Goal: Information Seeking & Learning: Compare options

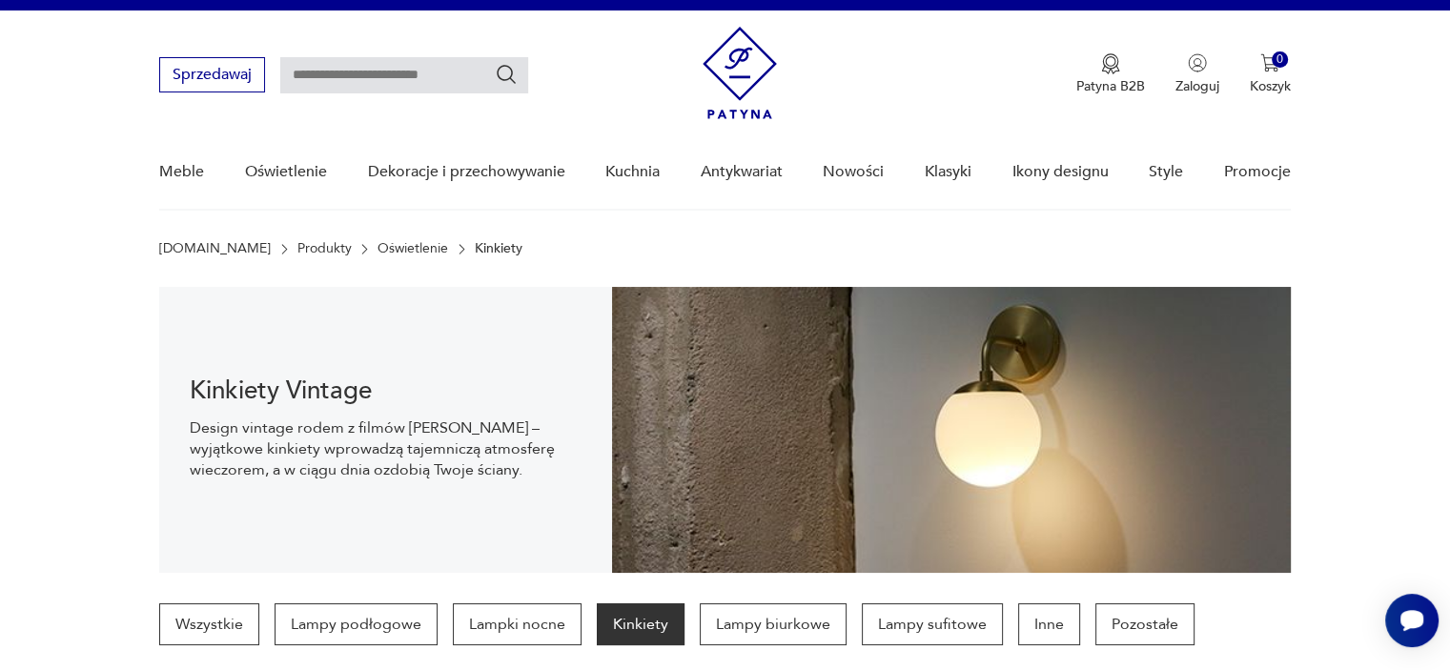
click at [373, 81] on input "text" at bounding box center [404, 75] width 248 height 36
type input "**********"
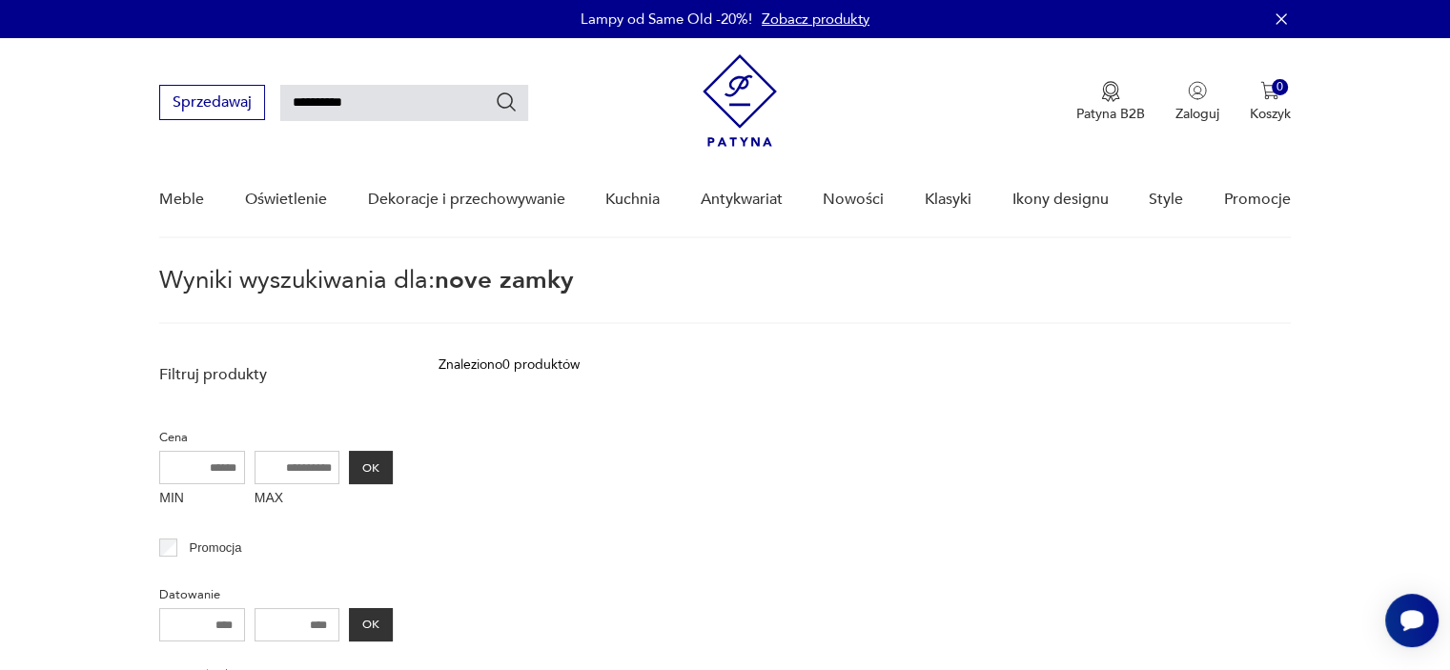
drag, startPoint x: 381, startPoint y: 102, endPoint x: 116, endPoint y: 64, distance: 267.7
click at [116, 64] on nav "**********" at bounding box center [725, 138] width 1450 height 200
type input "**********"
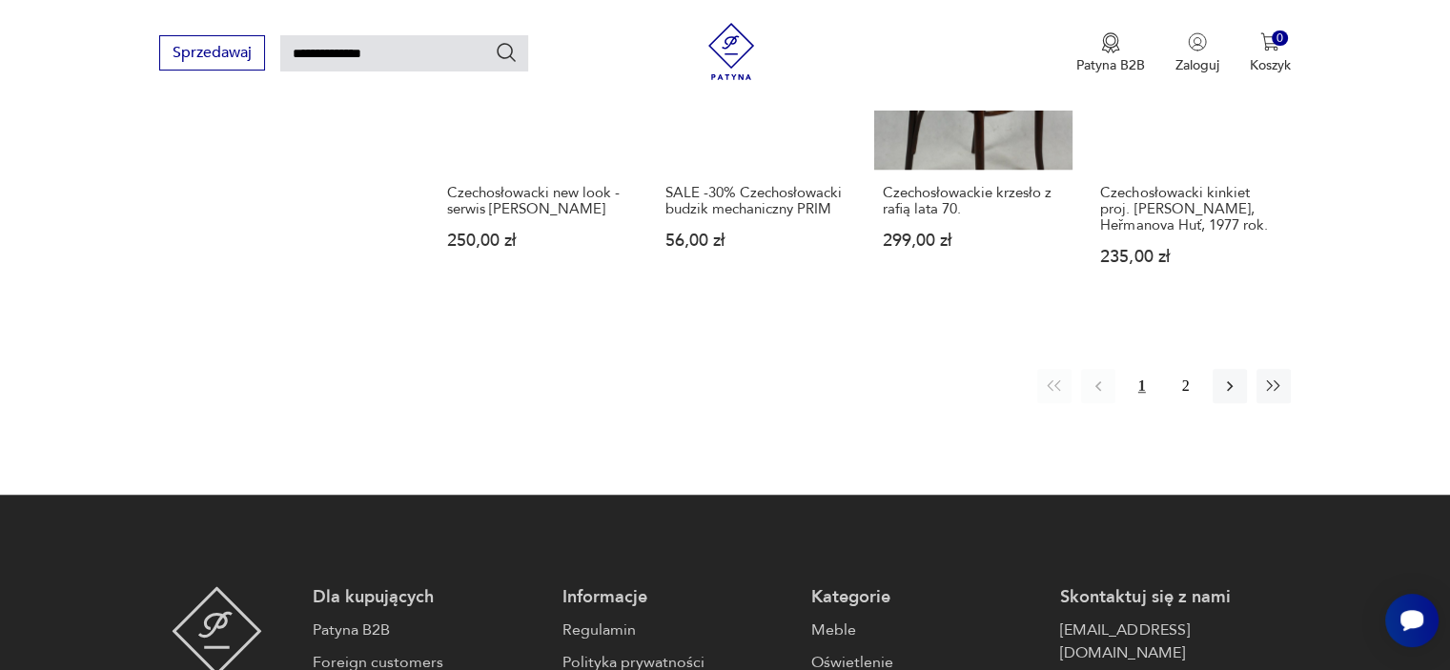
scroll to position [1377, 0]
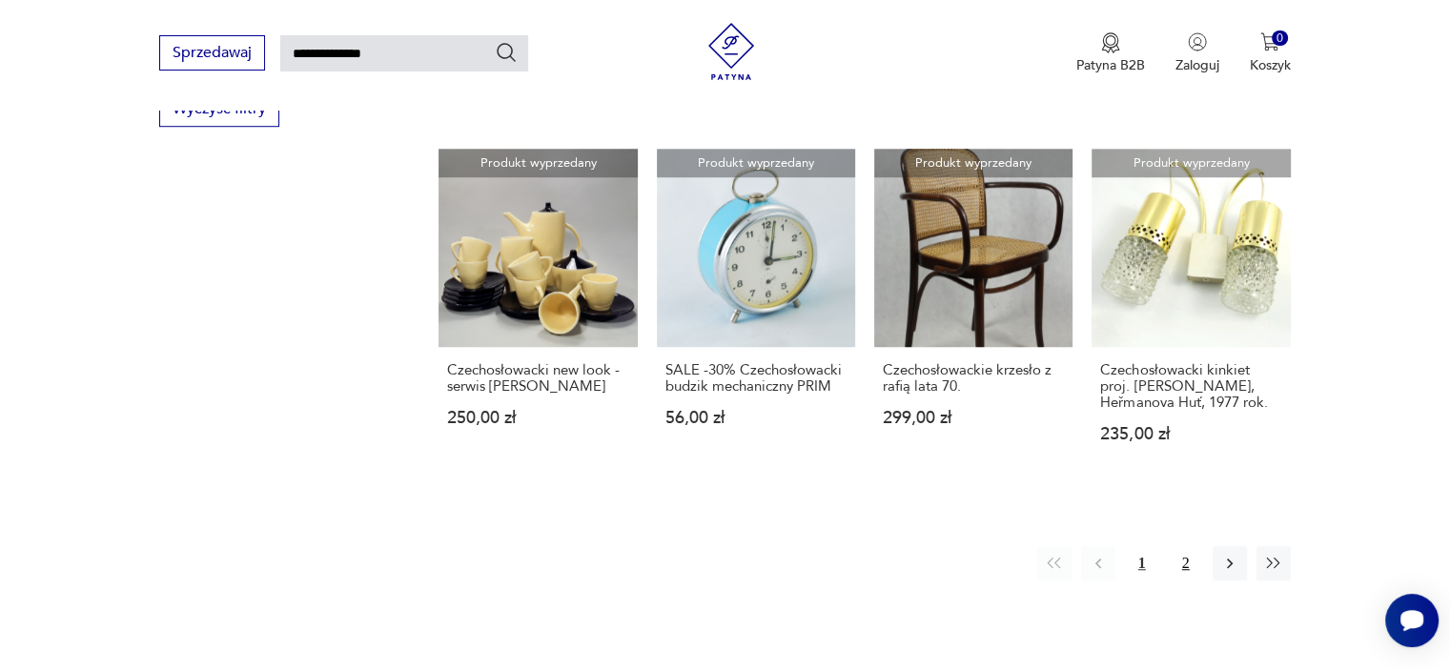
click at [1183, 559] on button "2" at bounding box center [1186, 563] width 34 height 34
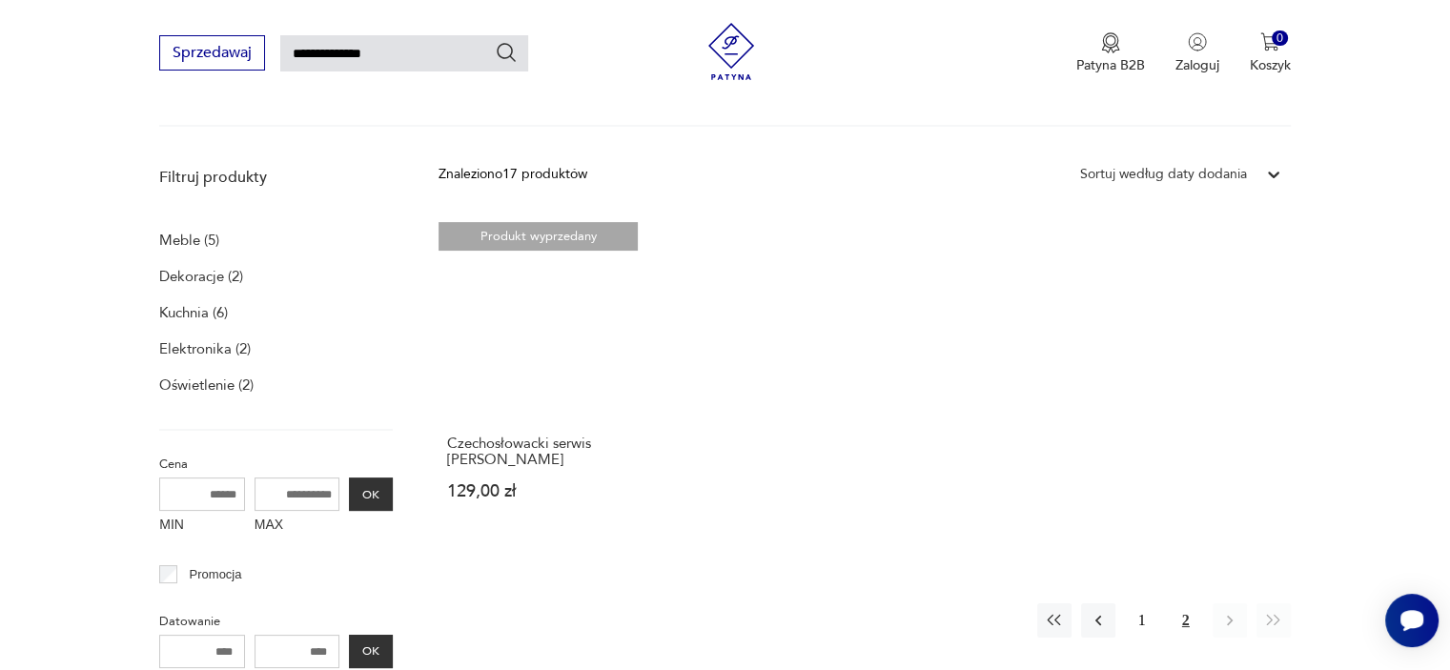
scroll to position [196, 0]
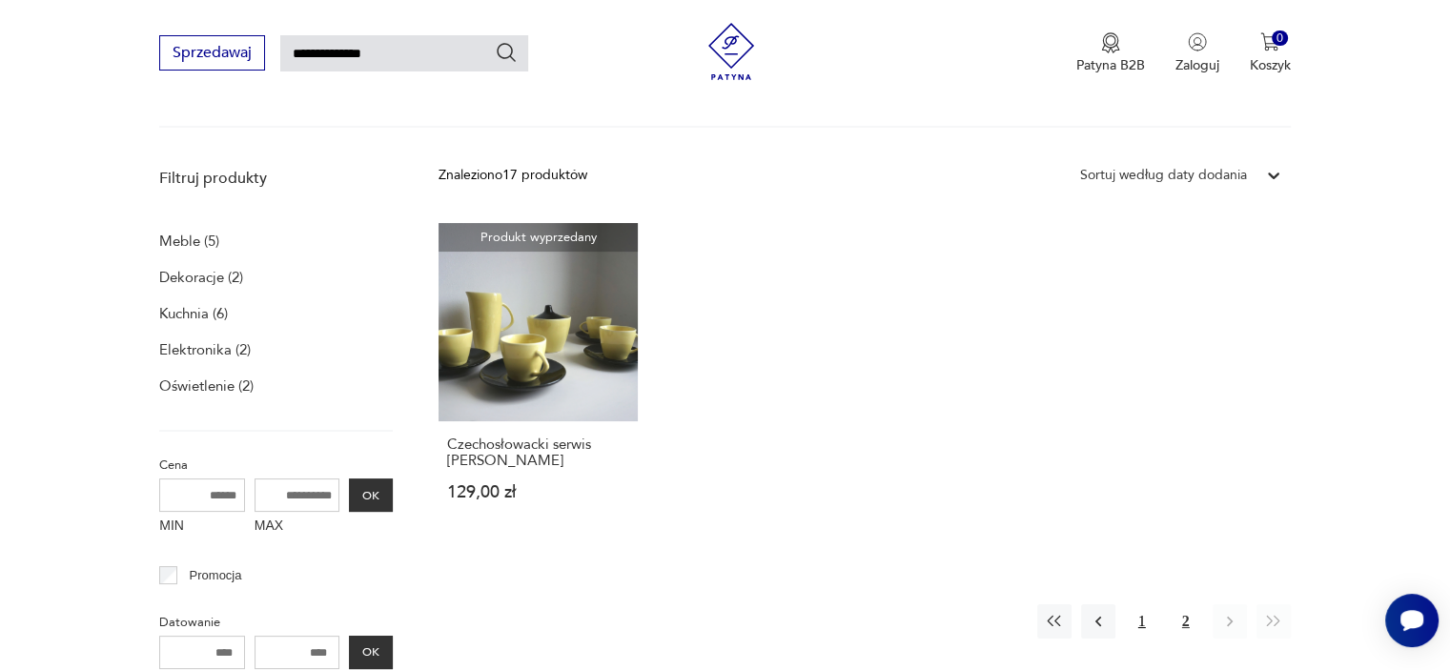
click at [1143, 626] on button "1" at bounding box center [1142, 621] width 34 height 34
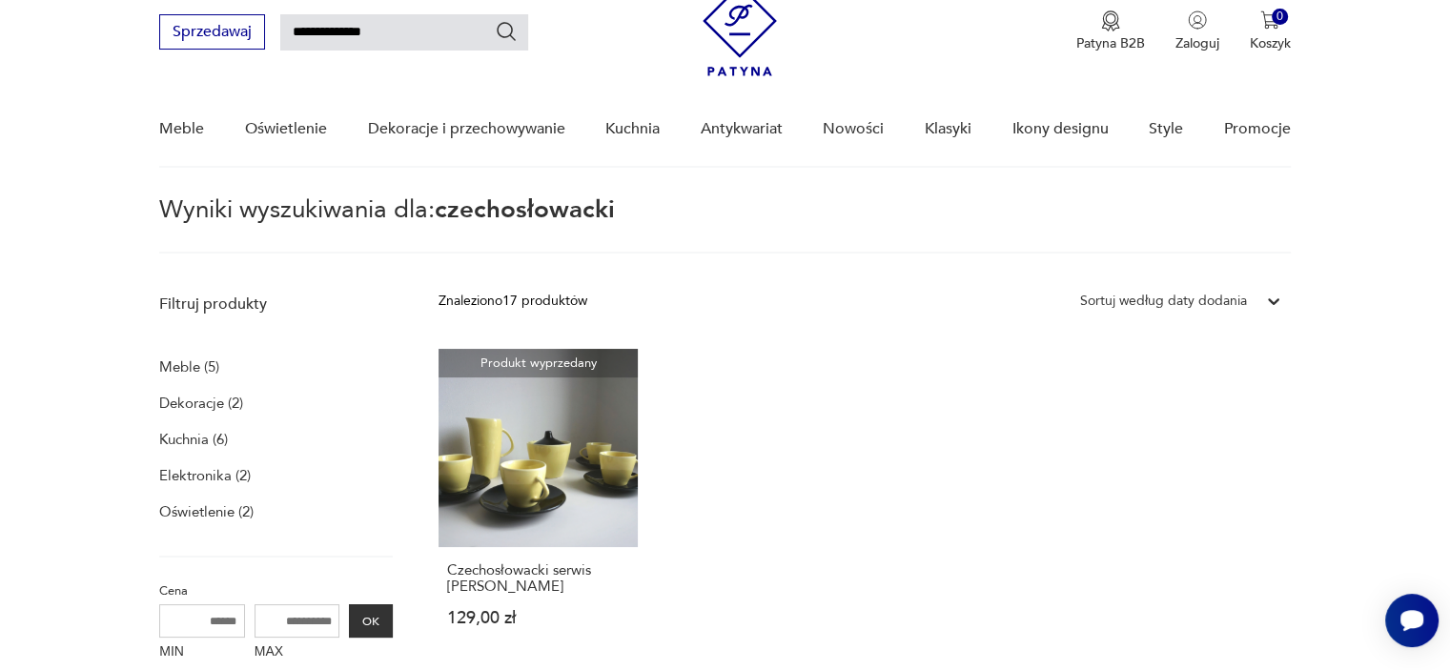
scroll to position [68, 0]
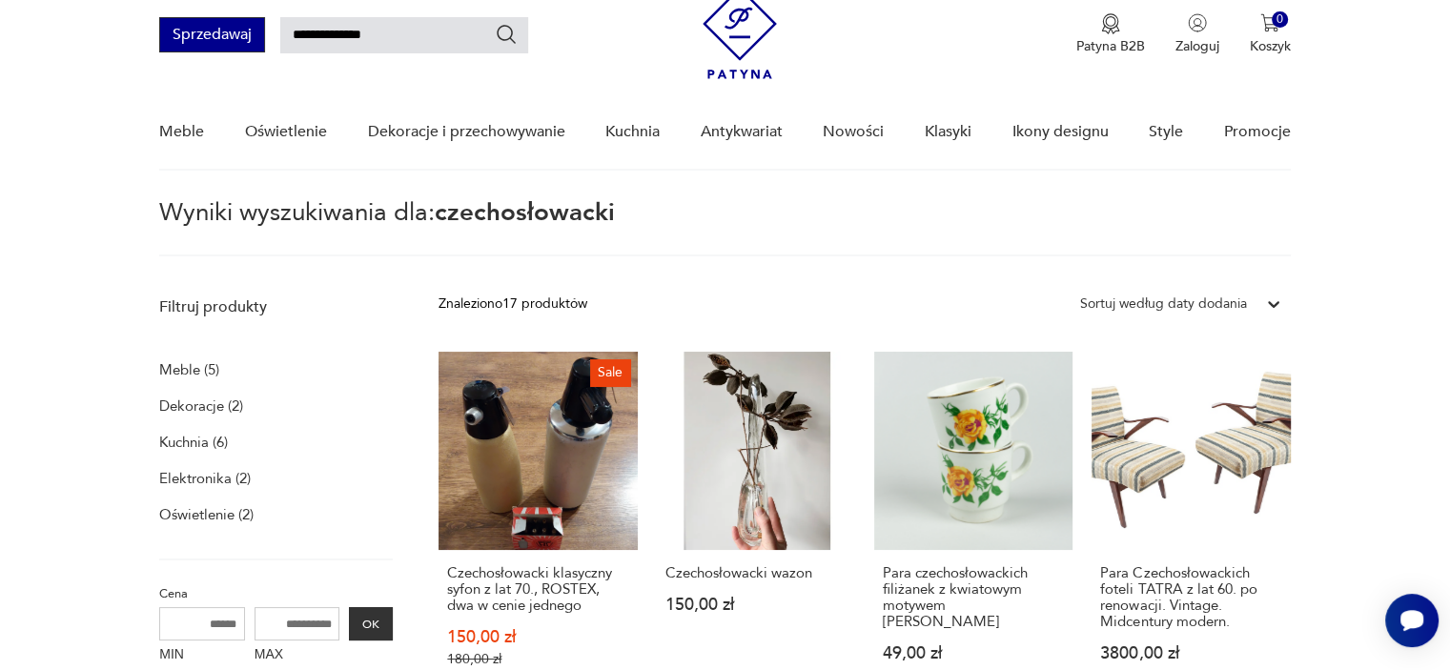
drag, startPoint x: 438, startPoint y: 24, endPoint x: 244, endPoint y: 30, distance: 194.5
click at [244, 30] on div "**********" at bounding box center [343, 34] width 369 height 35
type input "**********"
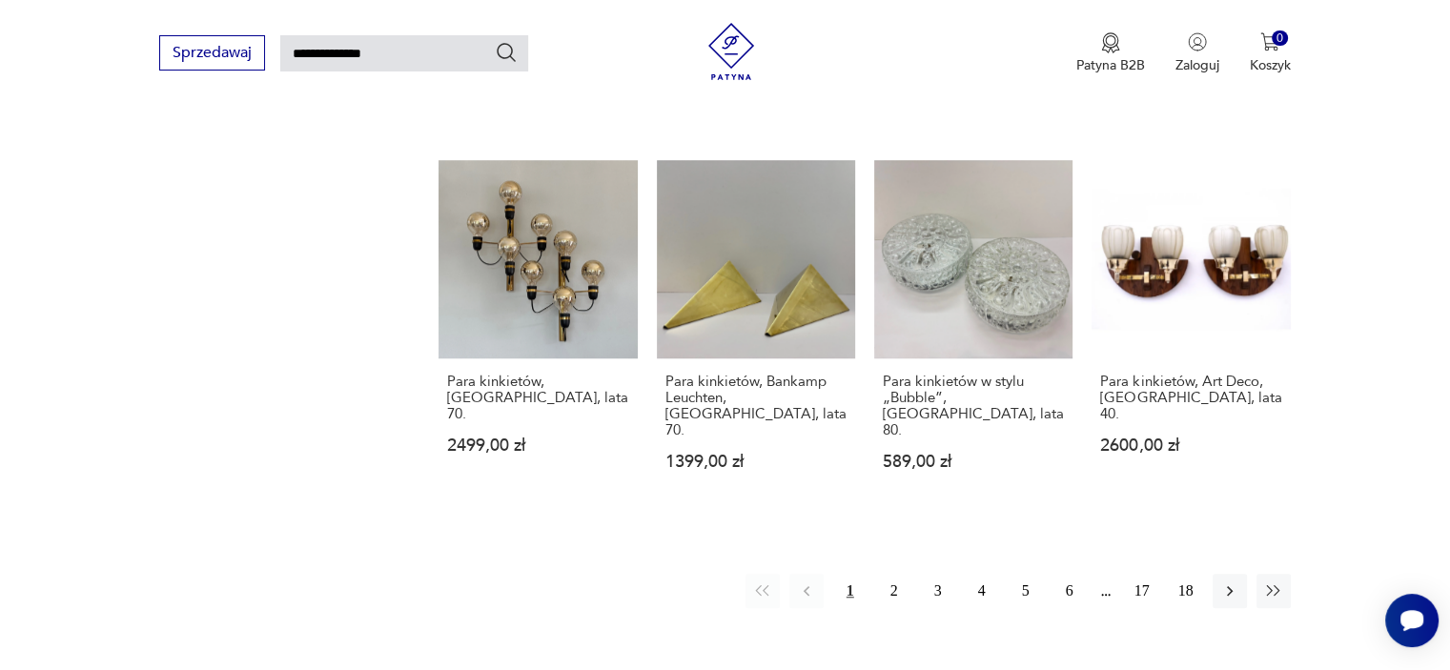
scroll to position [1436, 0]
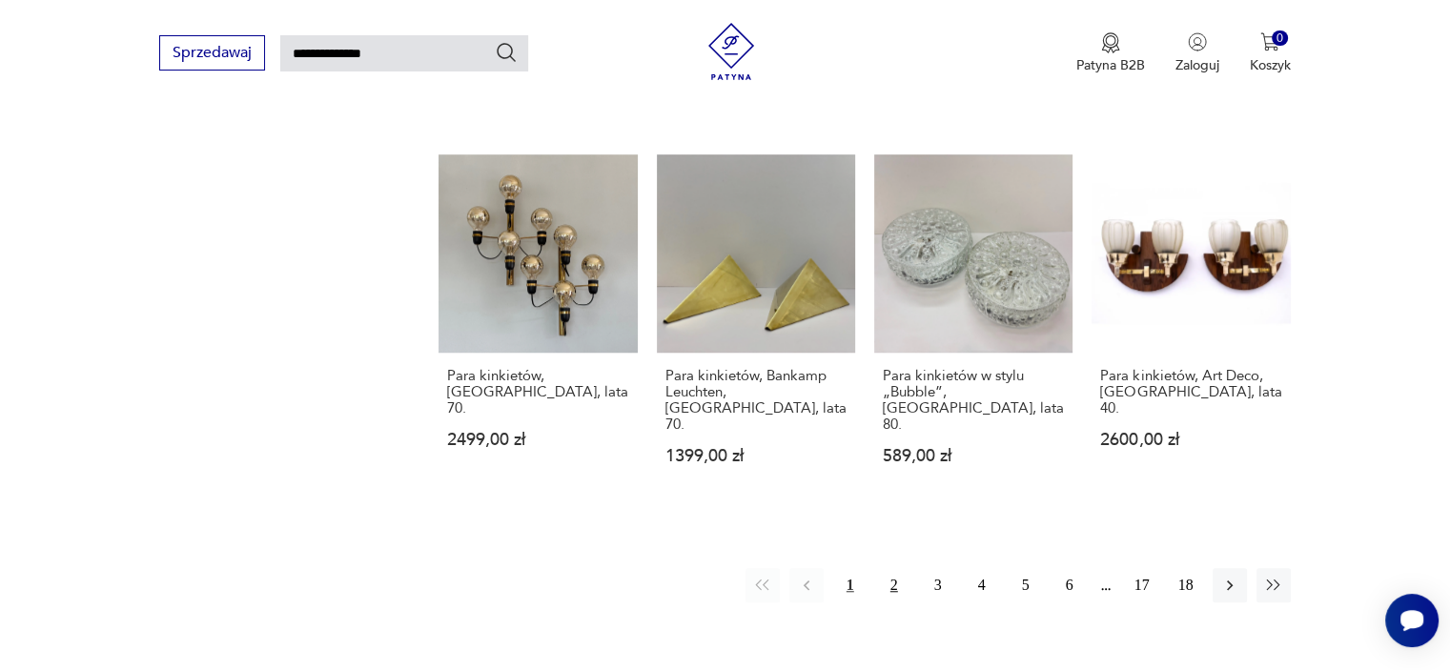
click at [888, 568] on button "2" at bounding box center [894, 585] width 34 height 34
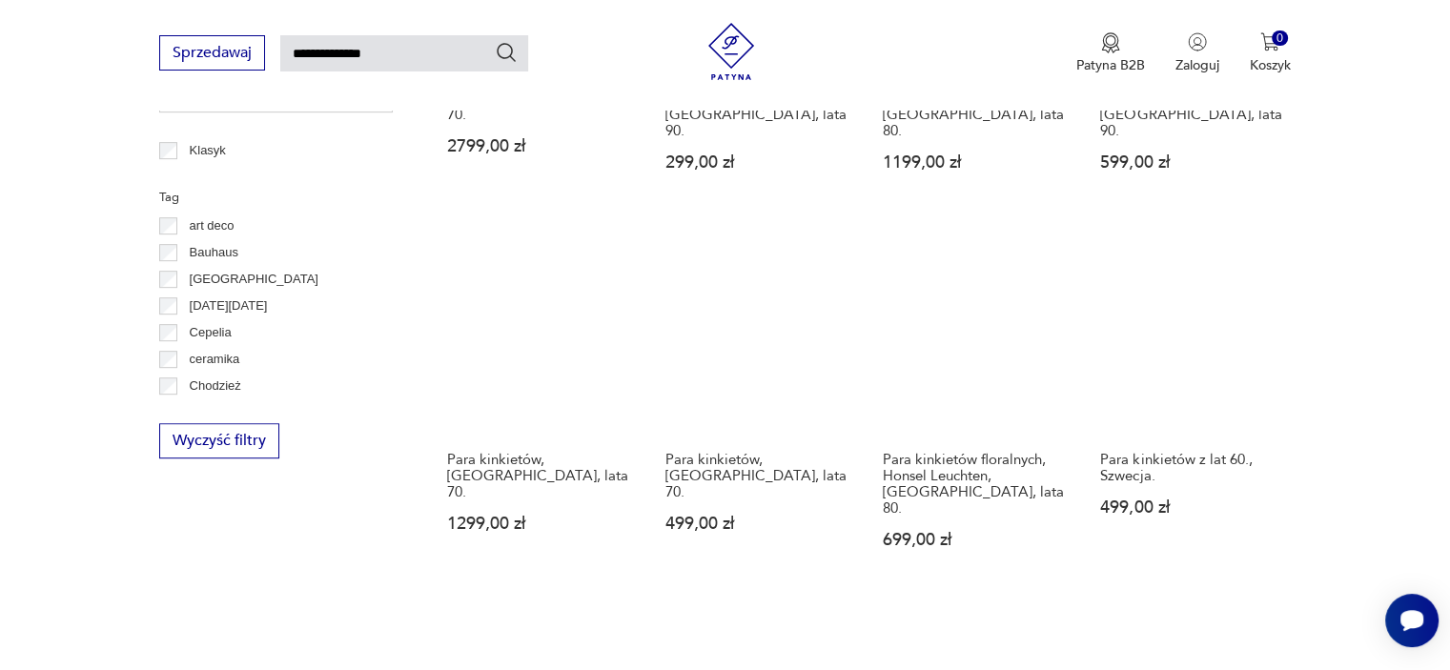
scroll to position [932, 0]
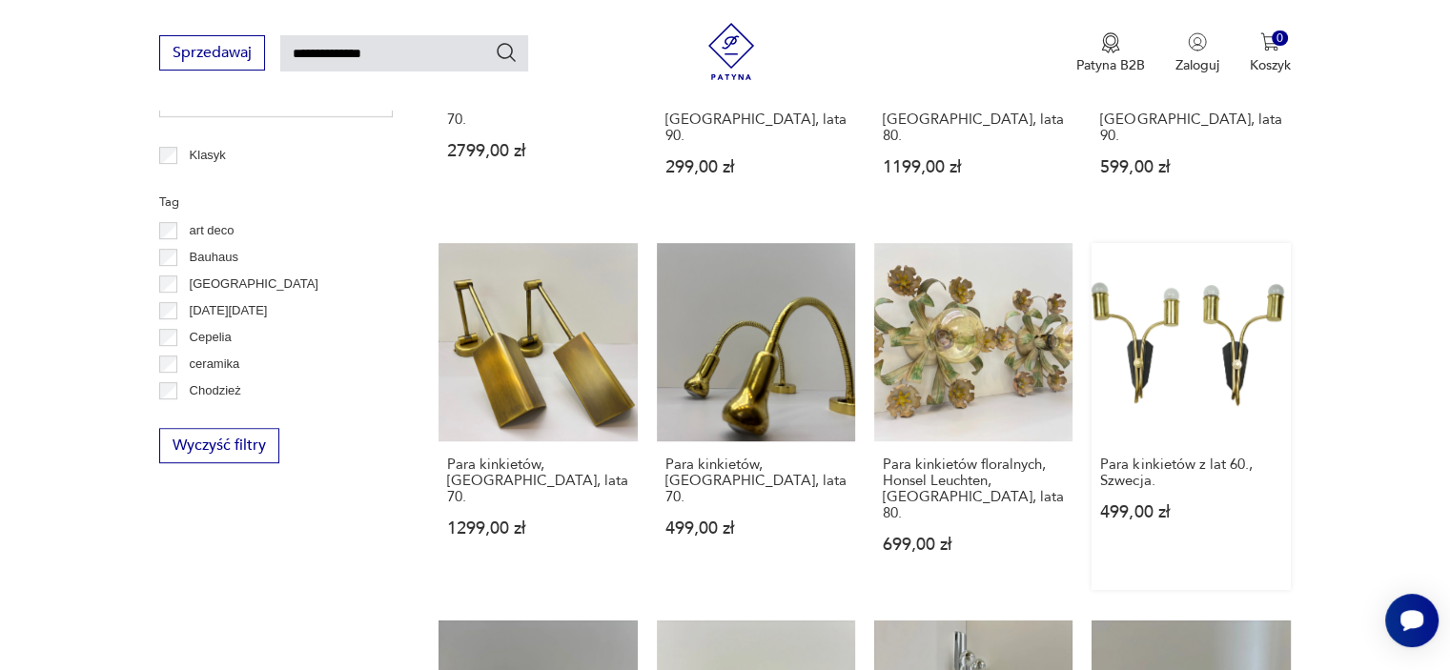
click at [1151, 294] on link "Para kinkietów z lat 60., Szwecja. 499,00 zł" at bounding box center [1190, 416] width 198 height 347
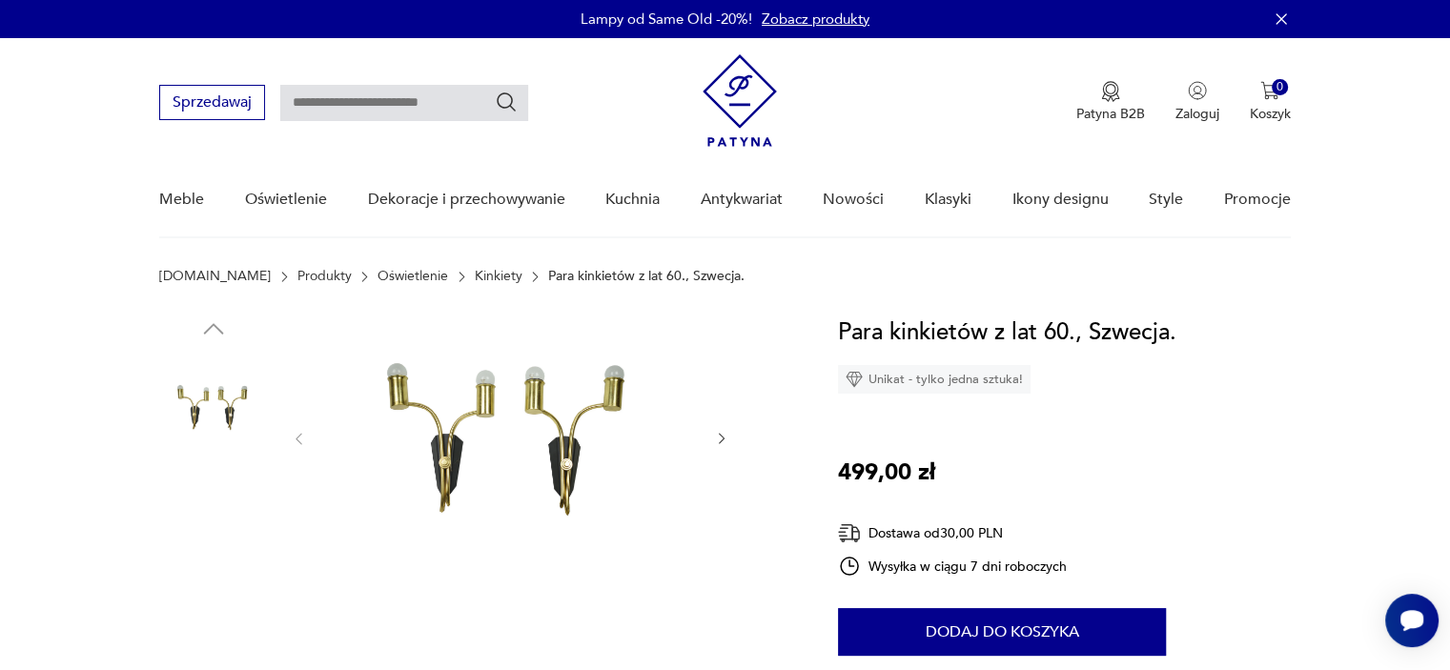
scroll to position [36, 0]
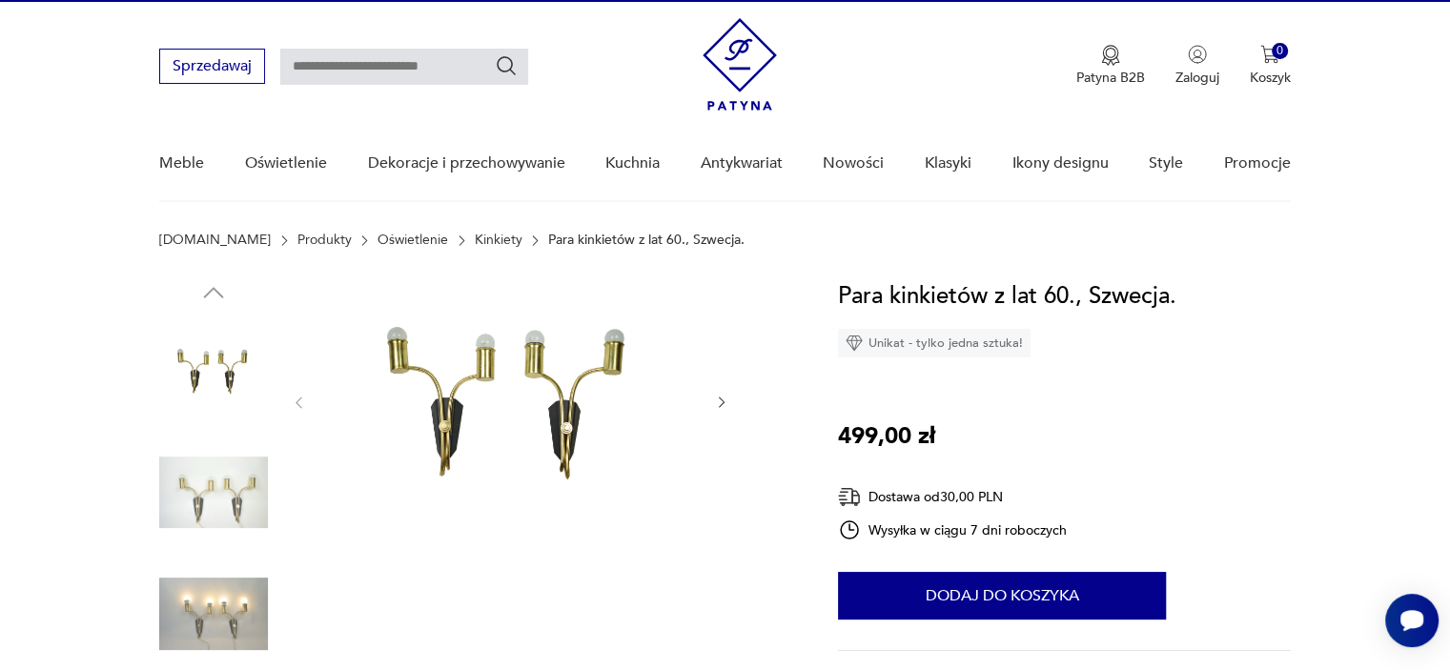
click at [519, 403] on img at bounding box center [510, 400] width 368 height 245
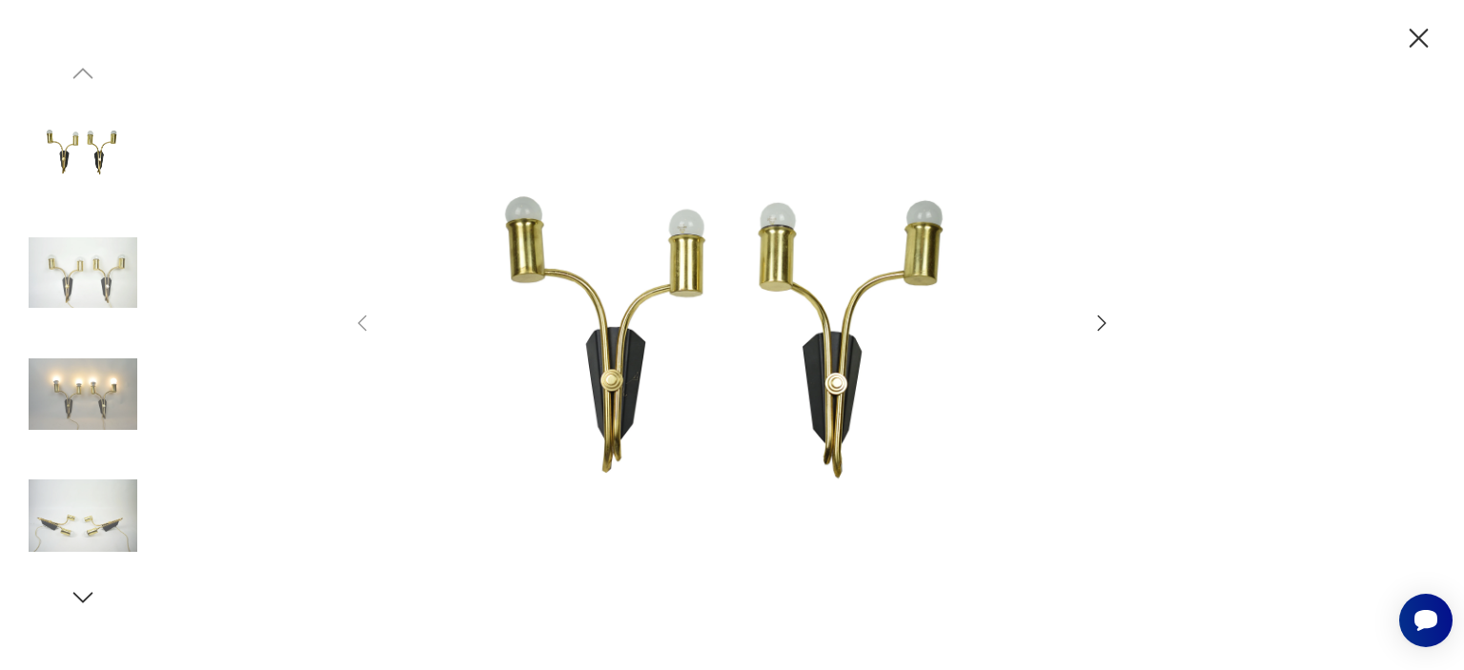
click at [84, 280] on img at bounding box center [83, 272] width 109 height 109
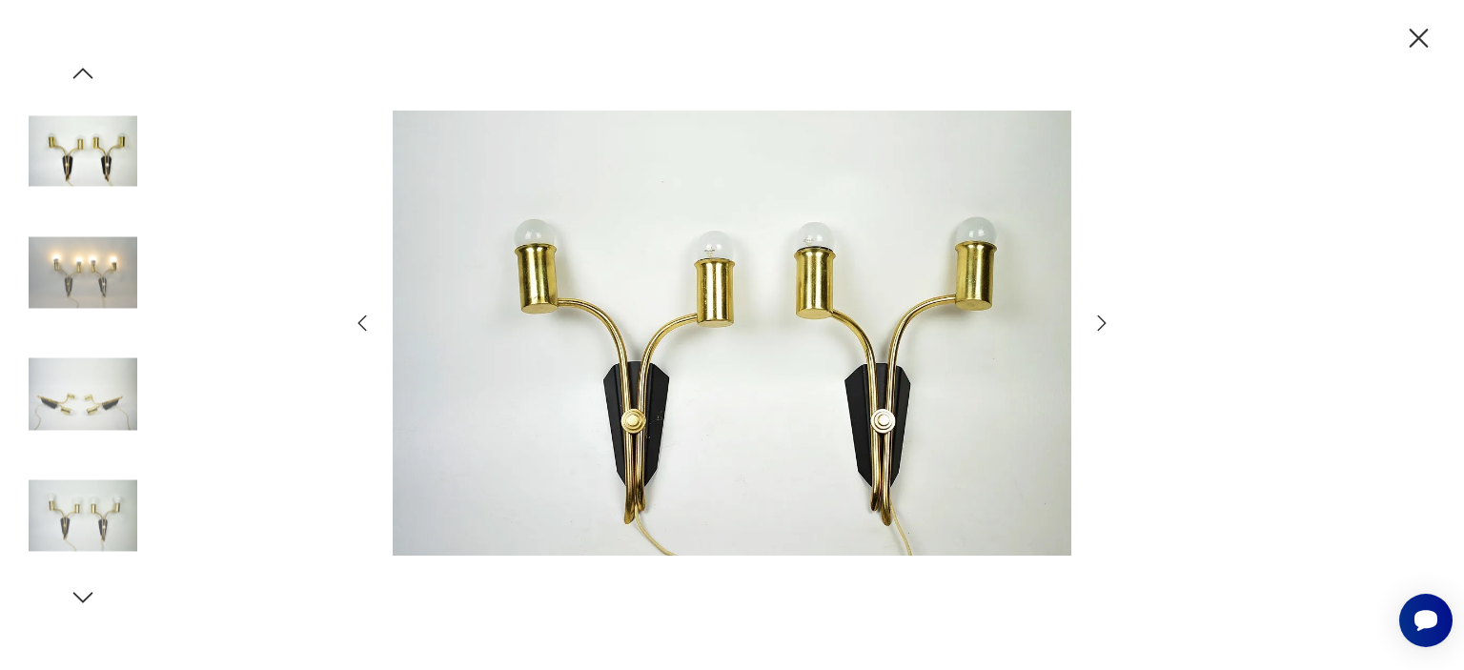
click at [112, 528] on img at bounding box center [83, 515] width 109 height 109
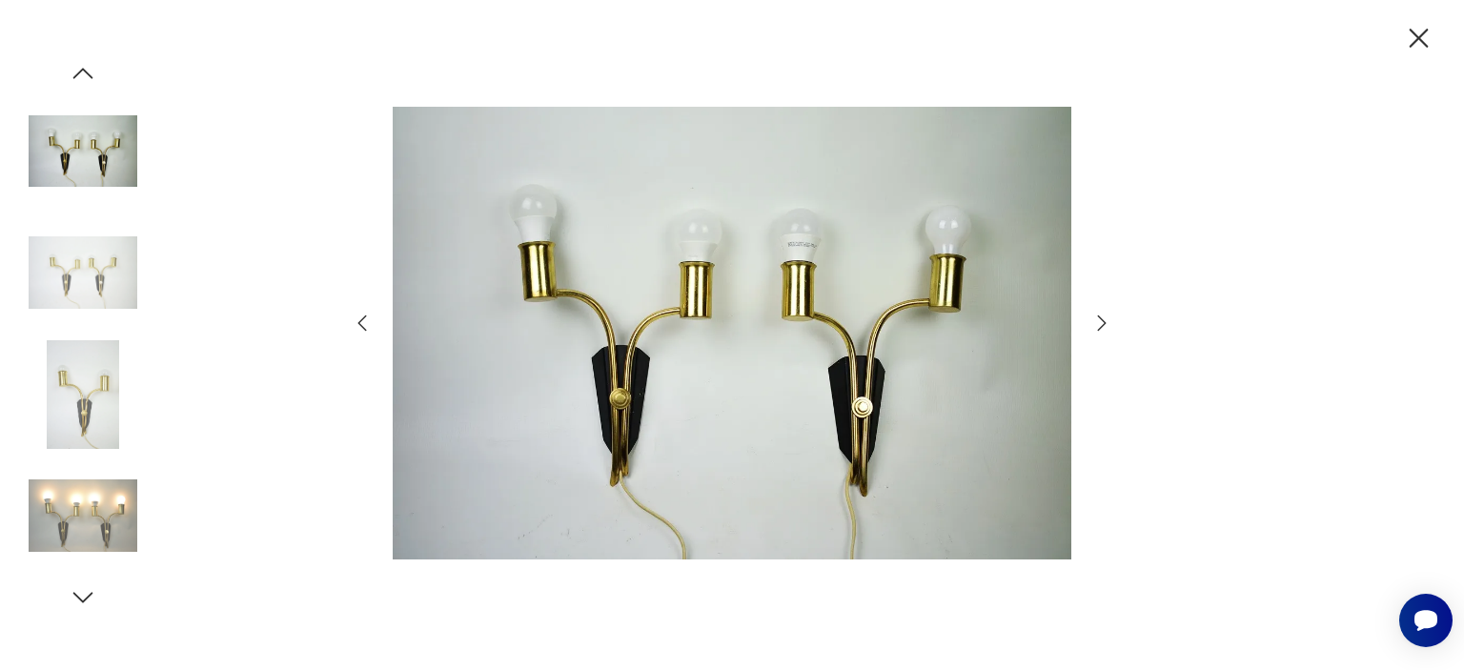
click at [86, 588] on icon "button" at bounding box center [83, 597] width 29 height 29
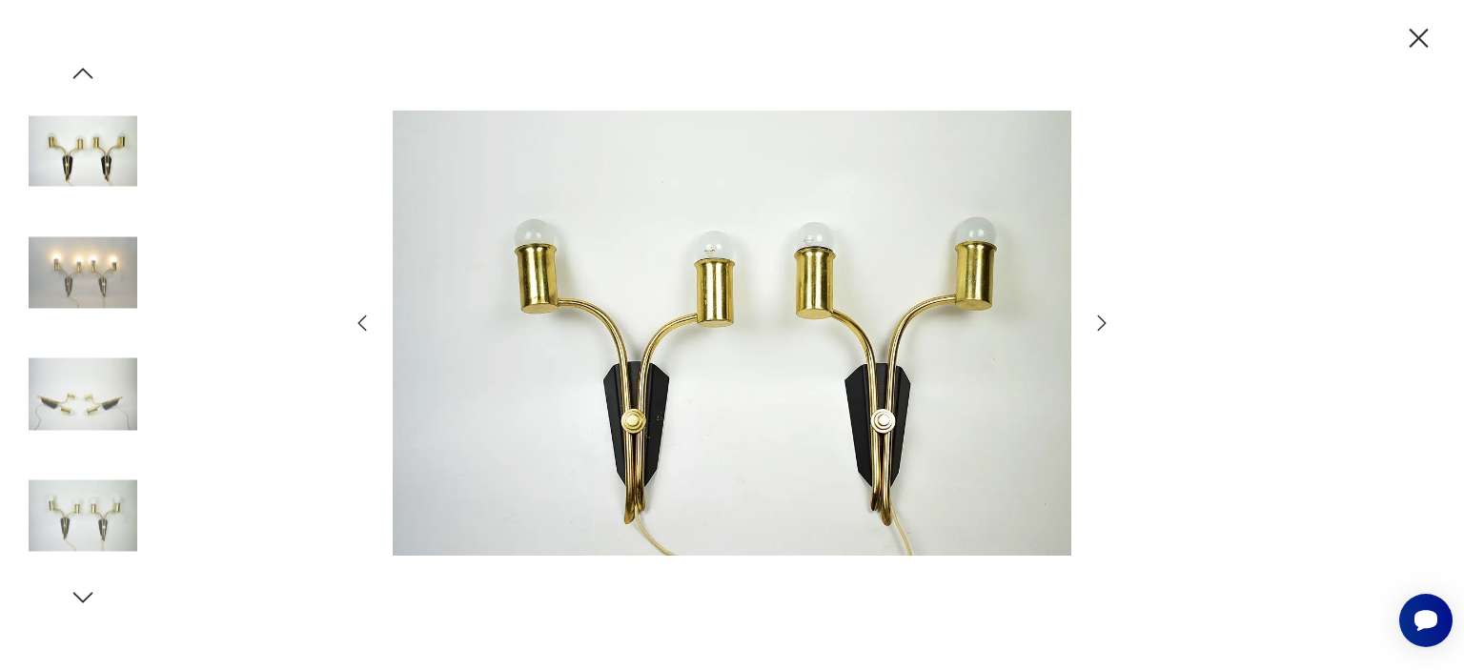
click at [66, 161] on img at bounding box center [83, 151] width 109 height 109
click at [87, 393] on img at bounding box center [83, 394] width 109 height 109
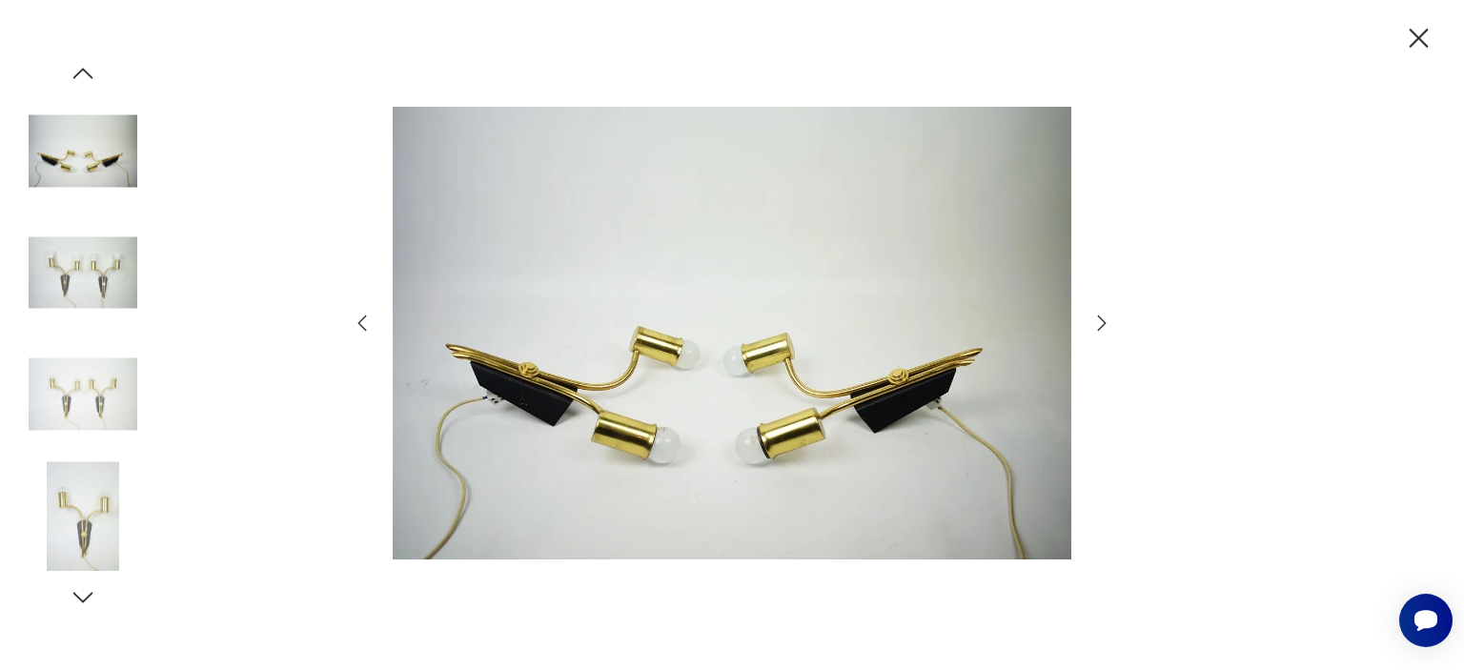
click at [107, 264] on img at bounding box center [83, 272] width 109 height 109
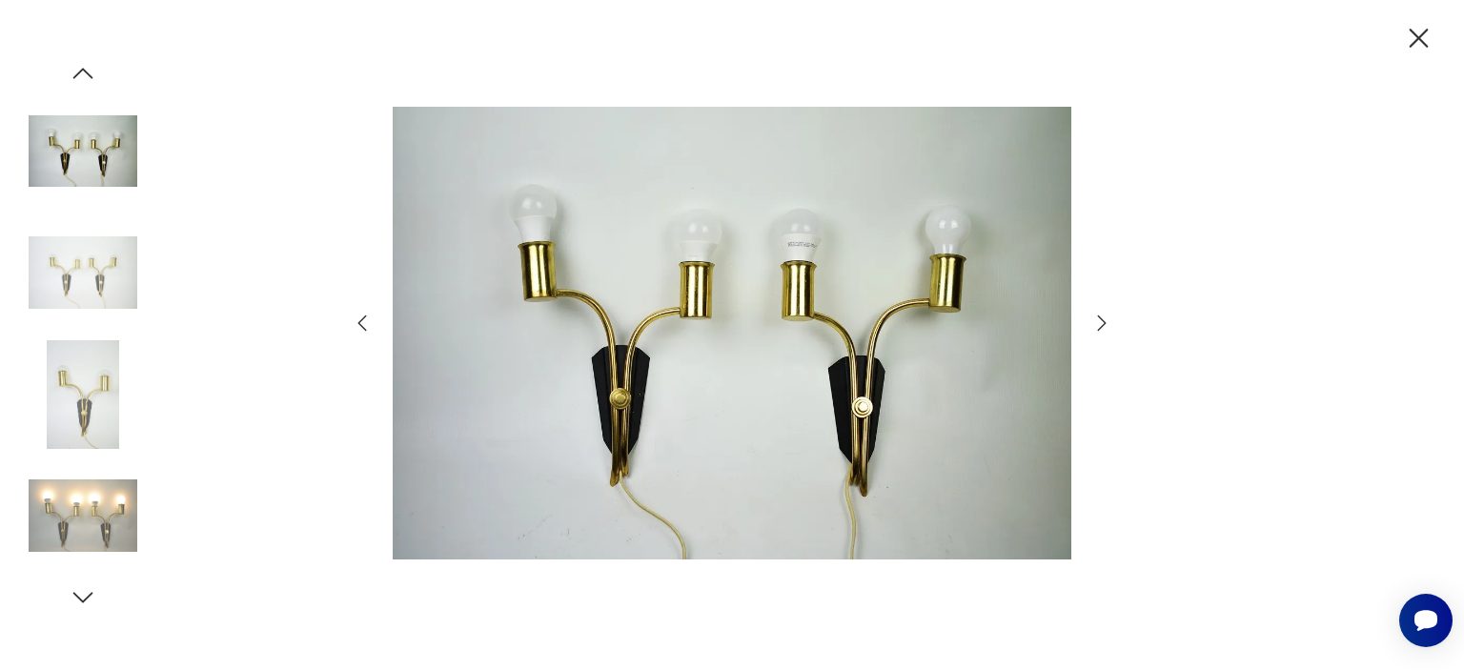
click at [1414, 45] on icon "button" at bounding box center [1418, 38] width 33 height 33
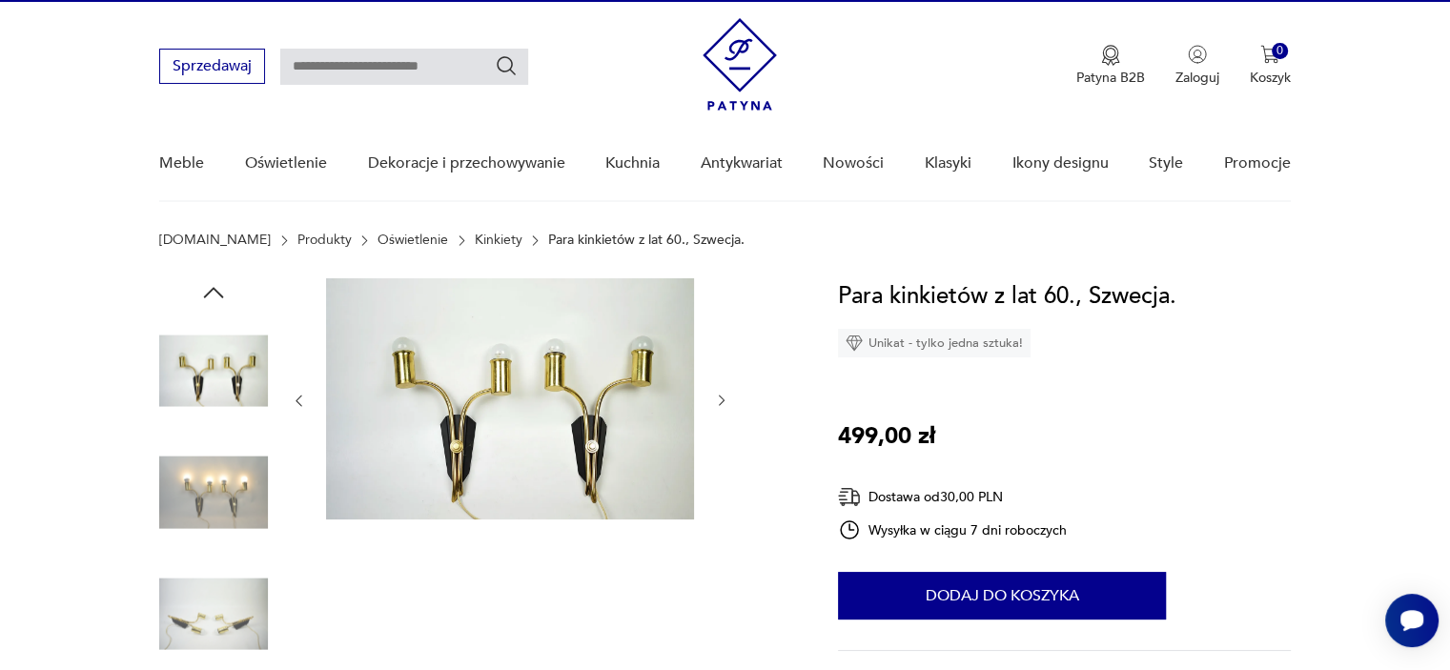
type input "**********"
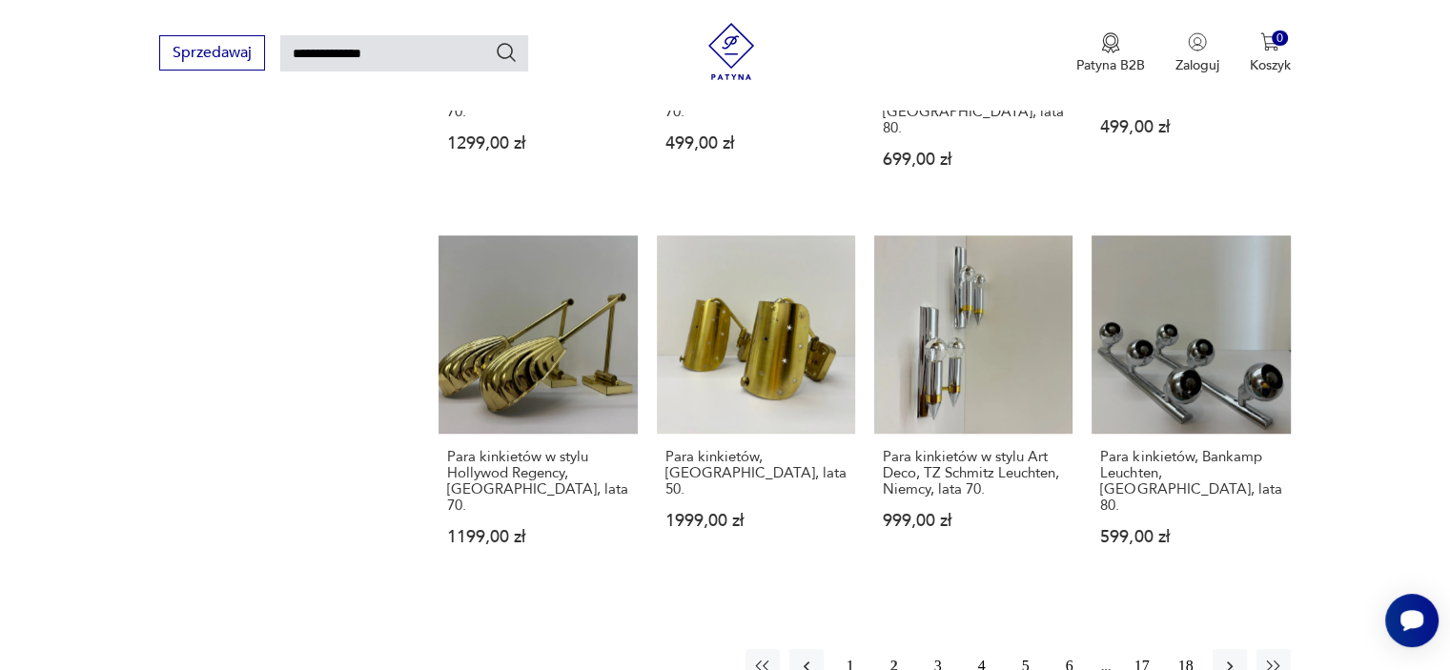
scroll to position [1319, 0]
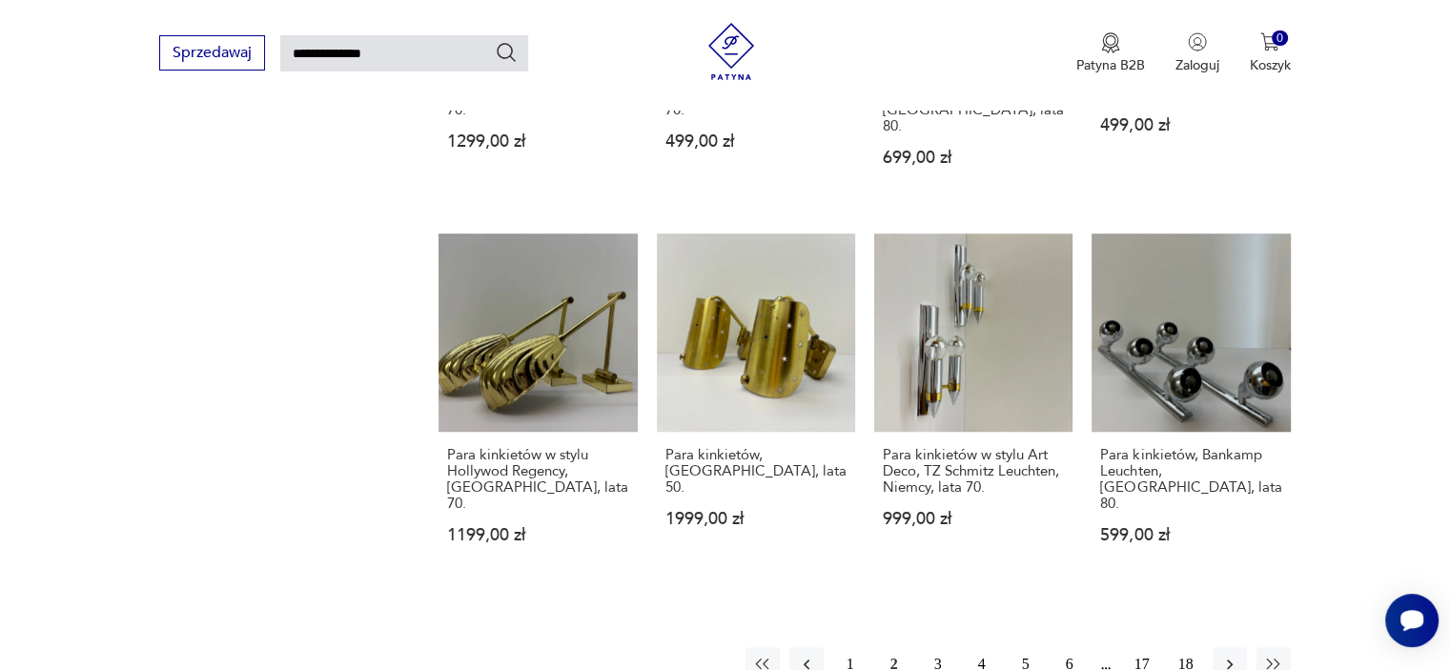
click at [938, 647] on button "3" at bounding box center [938, 664] width 34 height 34
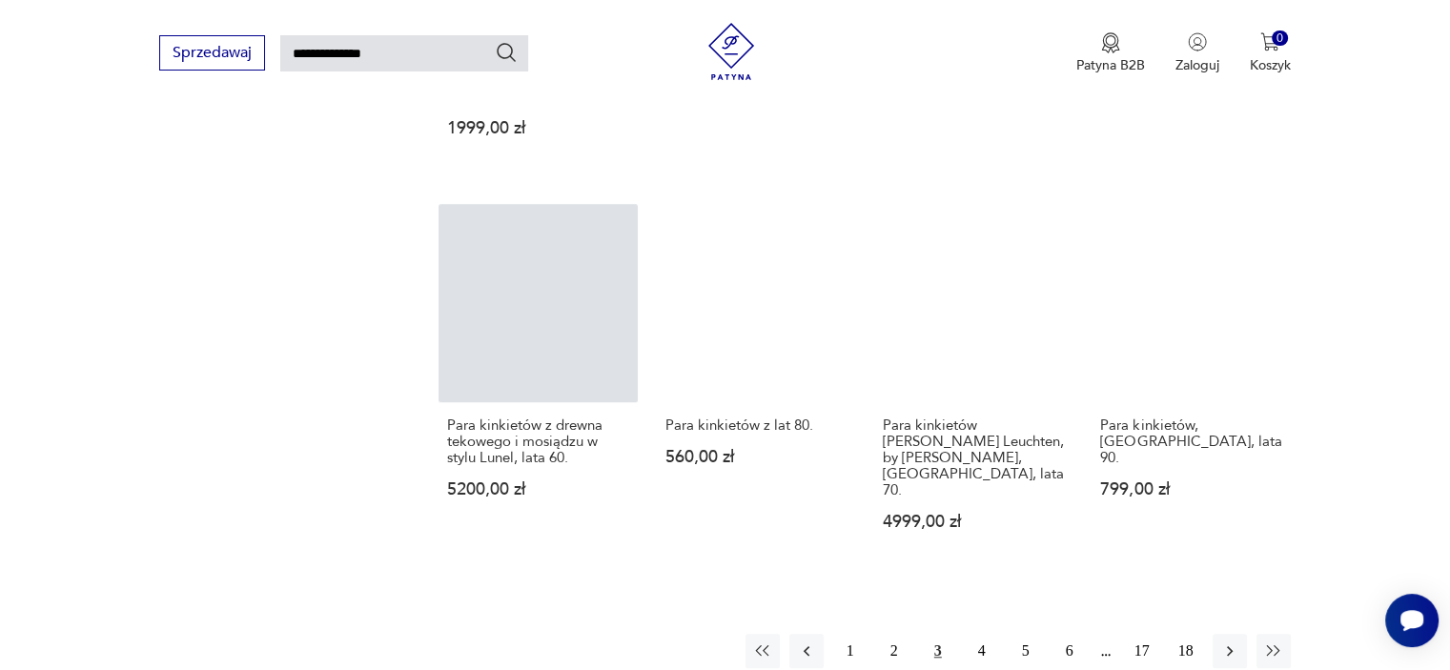
scroll to position [1385, 0]
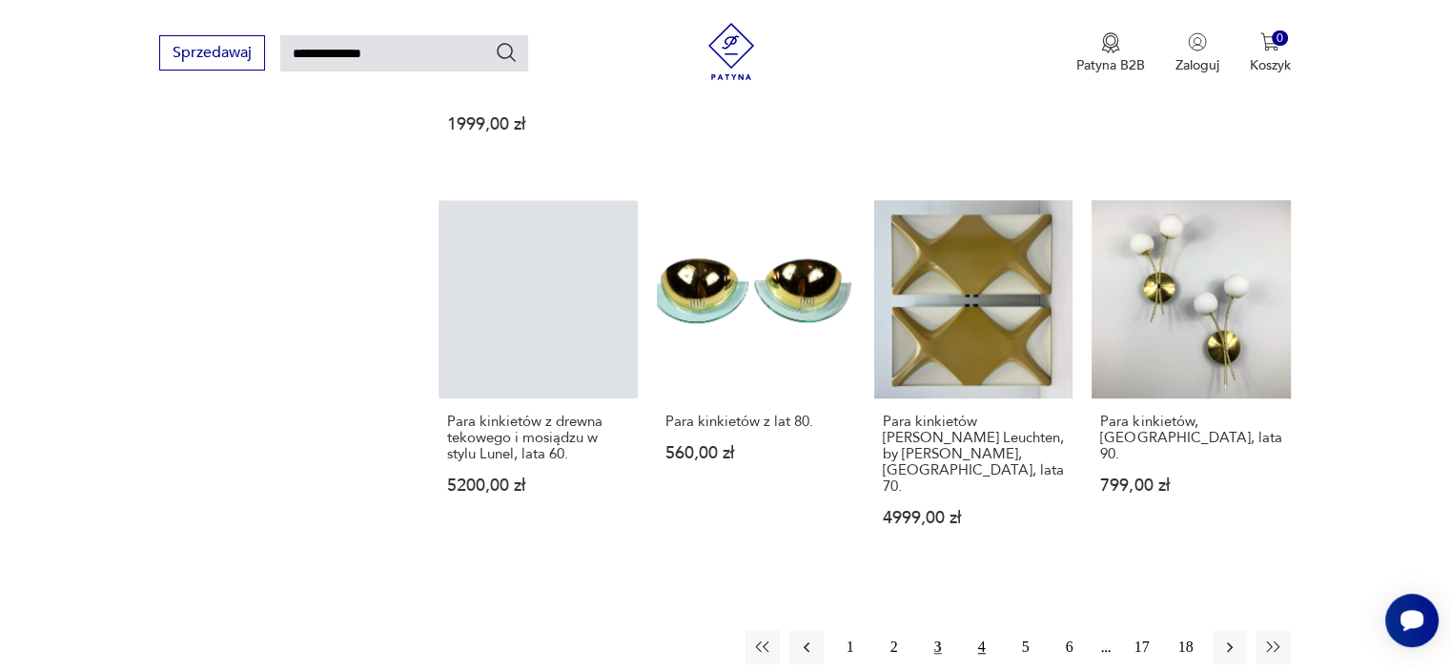
click at [987, 630] on button "4" at bounding box center [982, 647] width 34 height 34
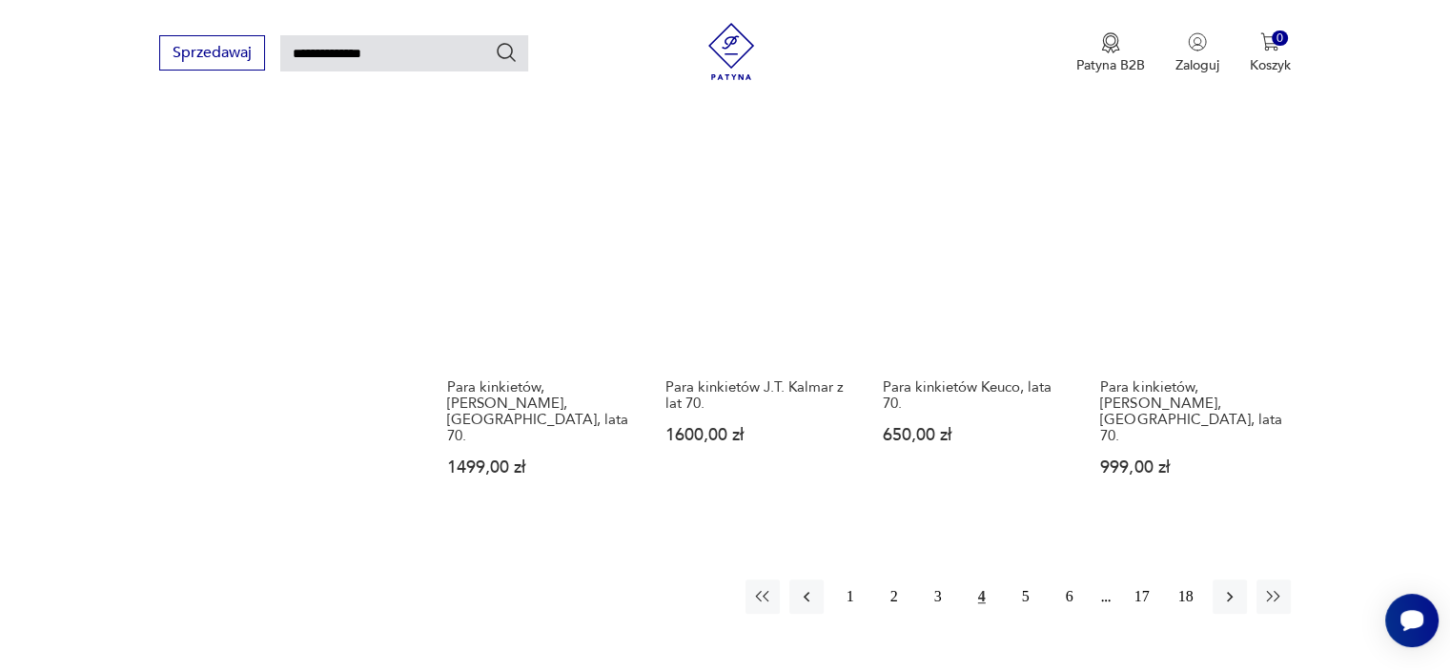
scroll to position [1416, 0]
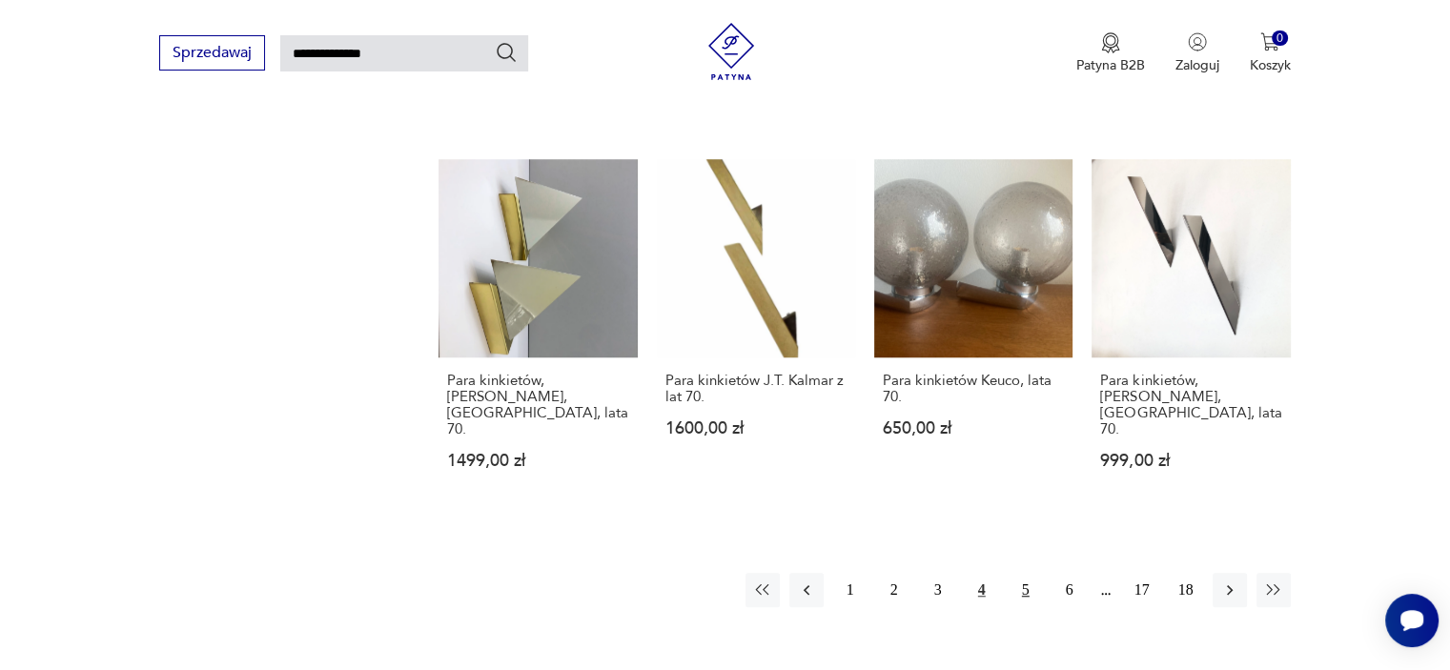
click at [1023, 573] on button "5" at bounding box center [1025, 590] width 34 height 34
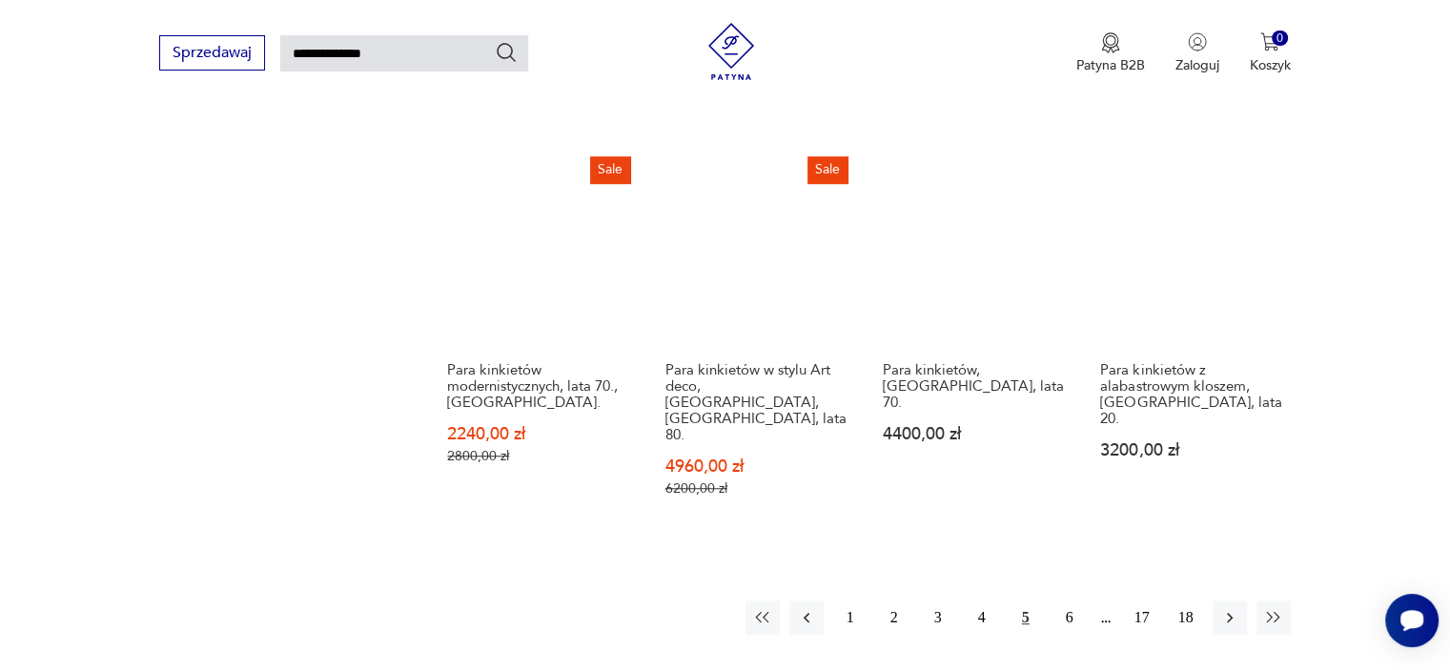
scroll to position [1433, 0]
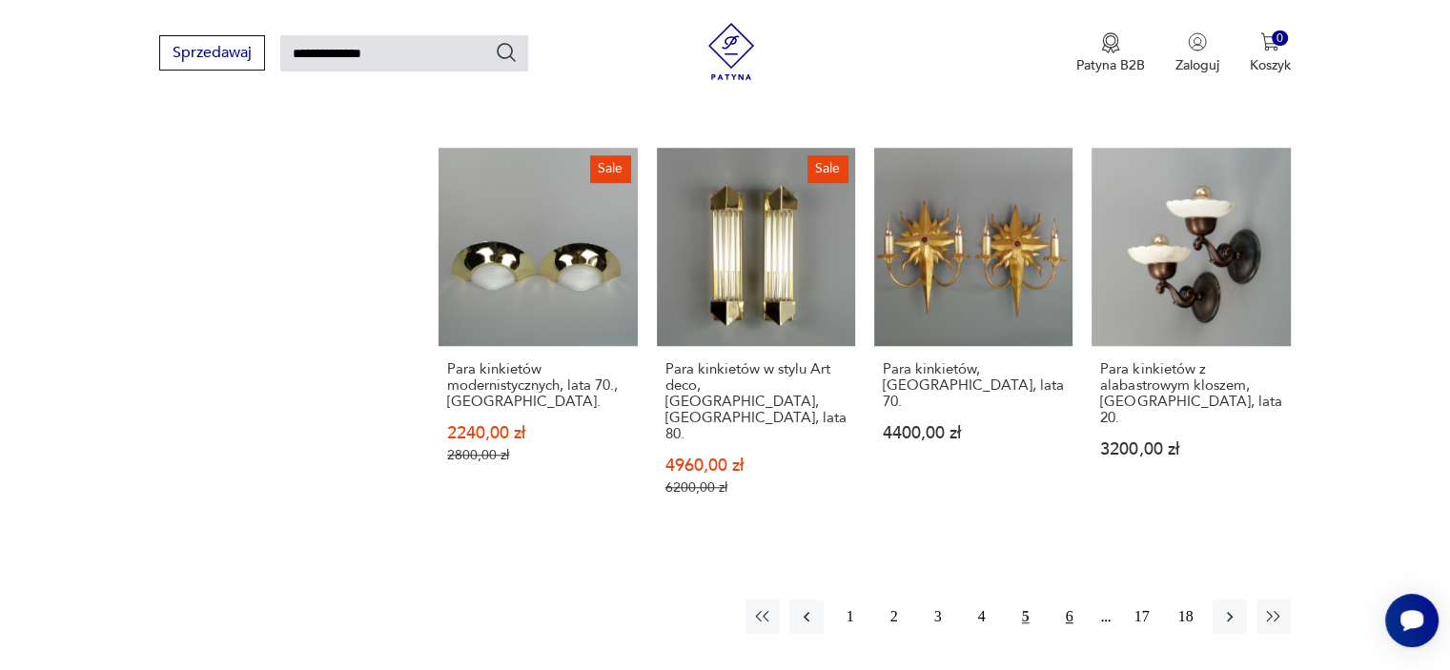
click at [1062, 600] on button "6" at bounding box center [1069, 617] width 34 height 34
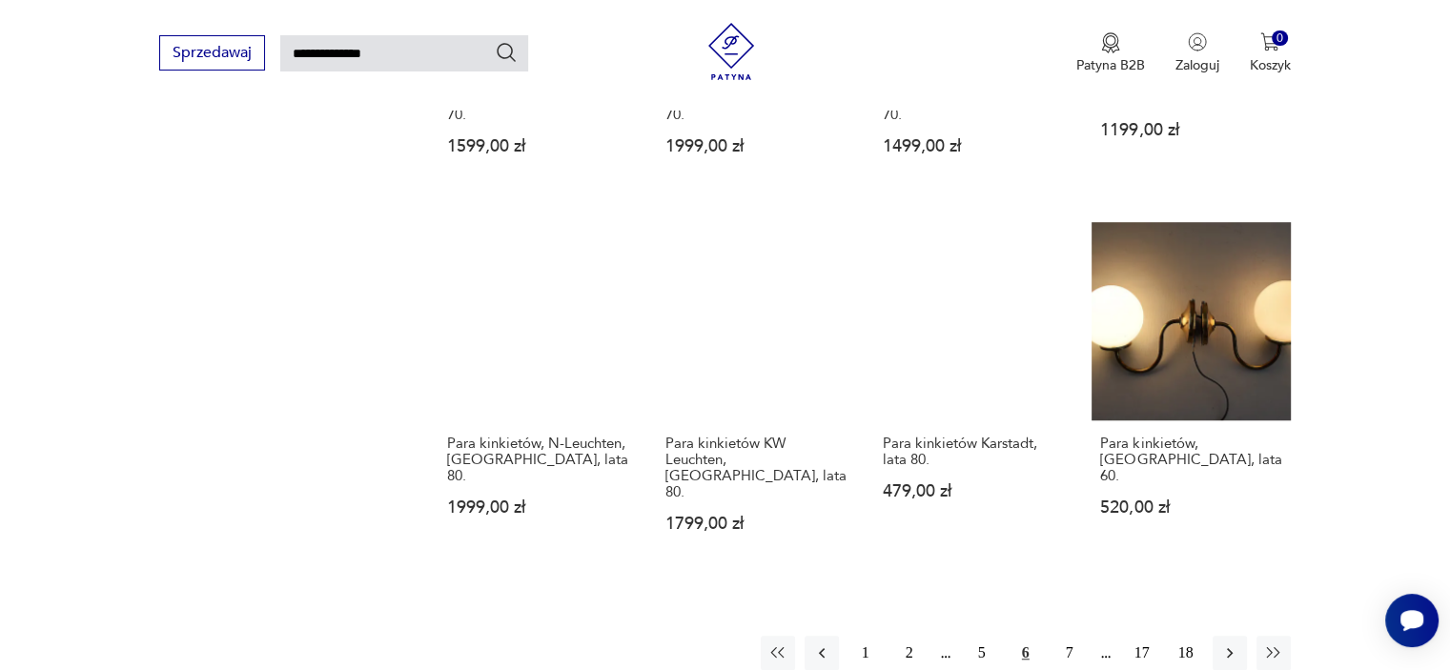
scroll to position [1332, 0]
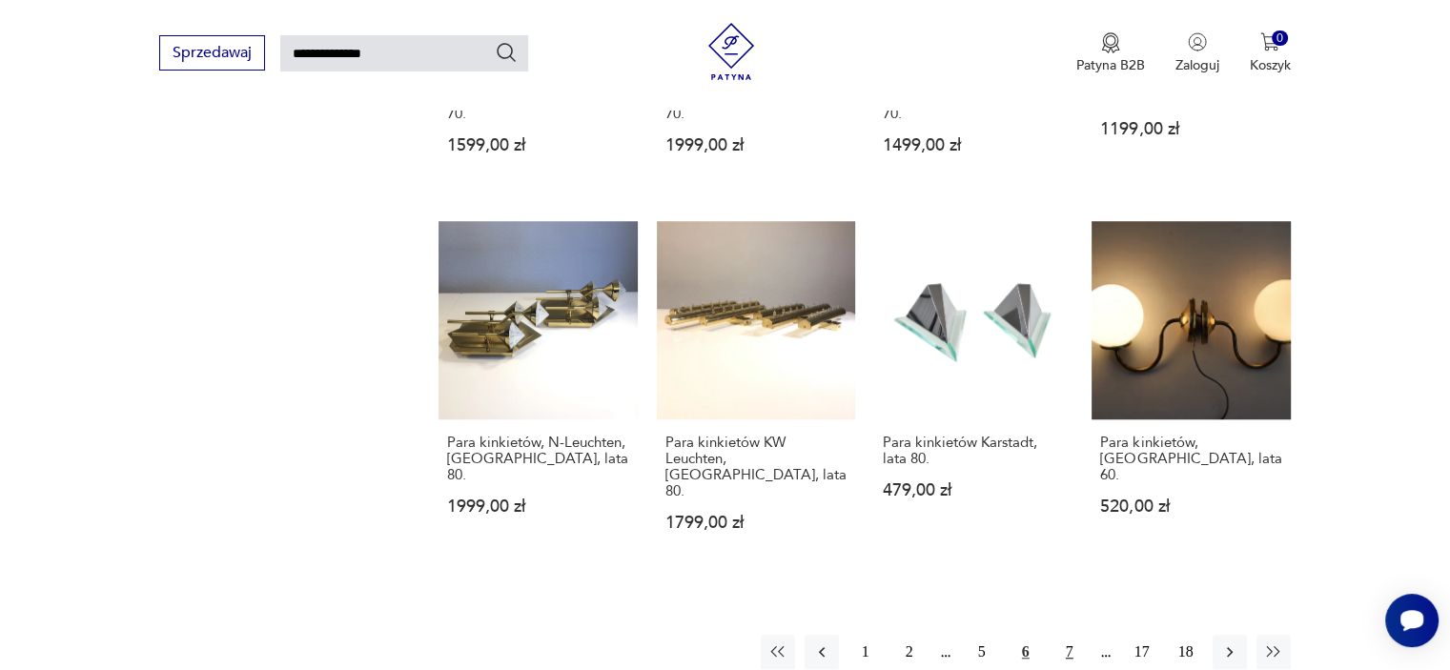
click at [1066, 635] on button "7" at bounding box center [1069, 652] width 34 height 34
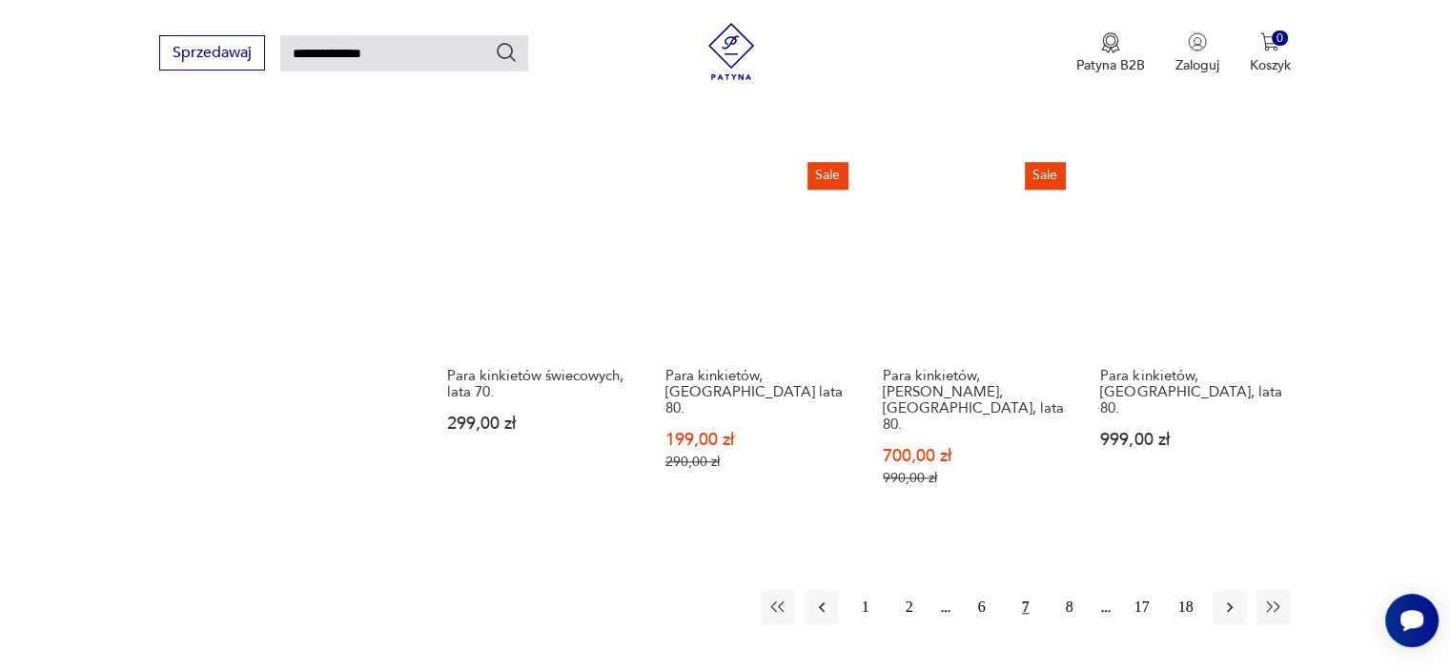
scroll to position [1421, 0]
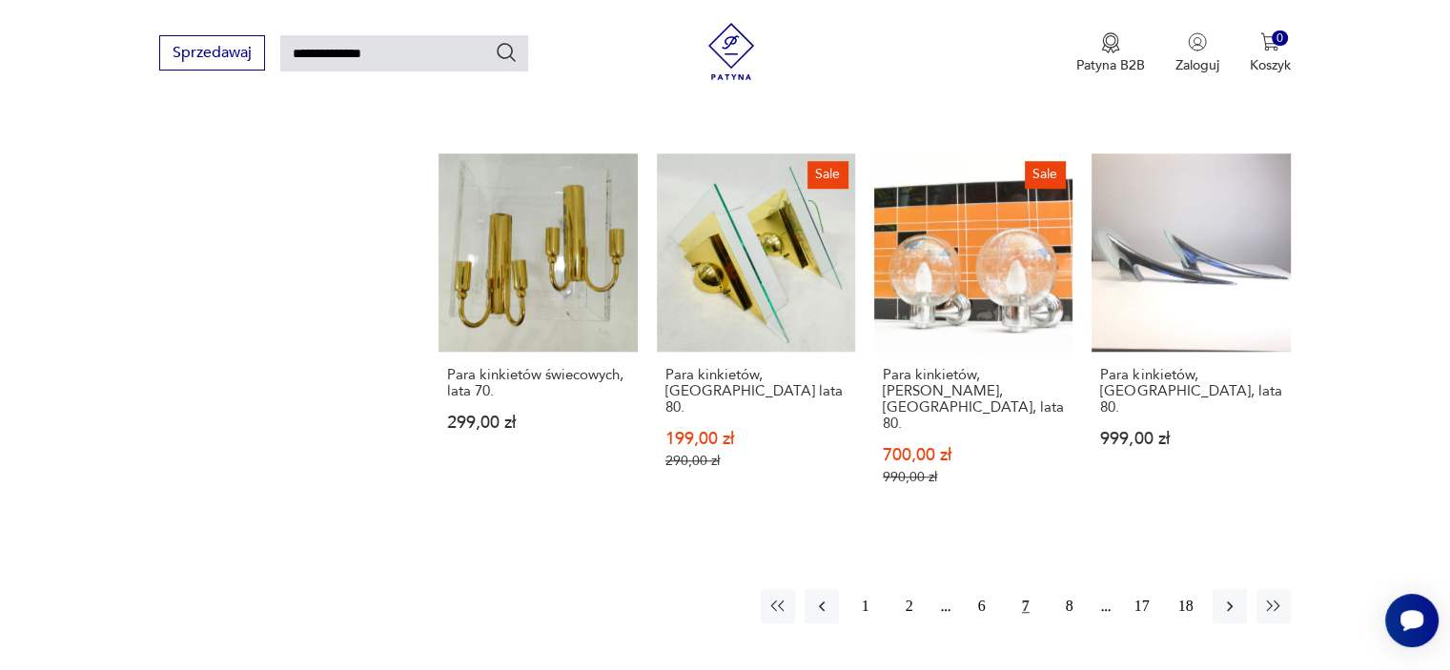
click at [1030, 589] on button "7" at bounding box center [1025, 606] width 34 height 34
click at [1023, 589] on button "7" at bounding box center [1025, 606] width 34 height 34
click at [1069, 589] on button "8" at bounding box center [1069, 606] width 34 height 34
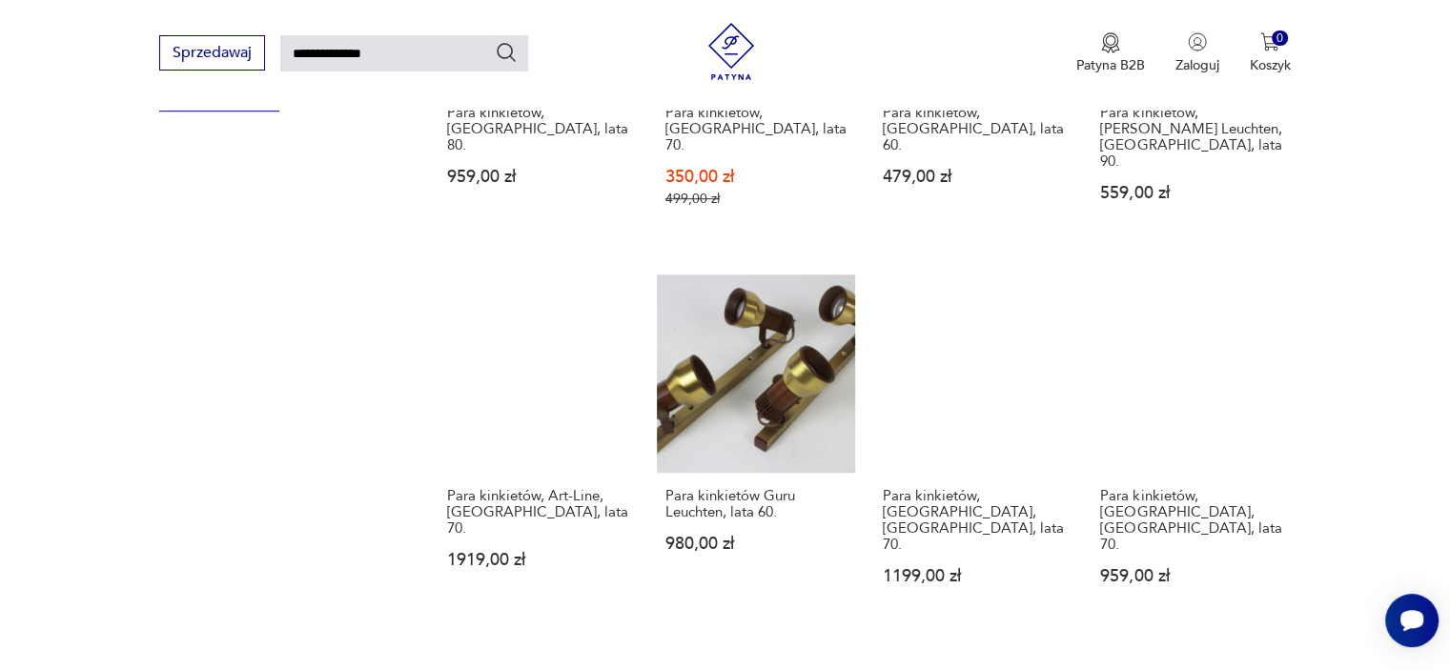
scroll to position [1292, 0]
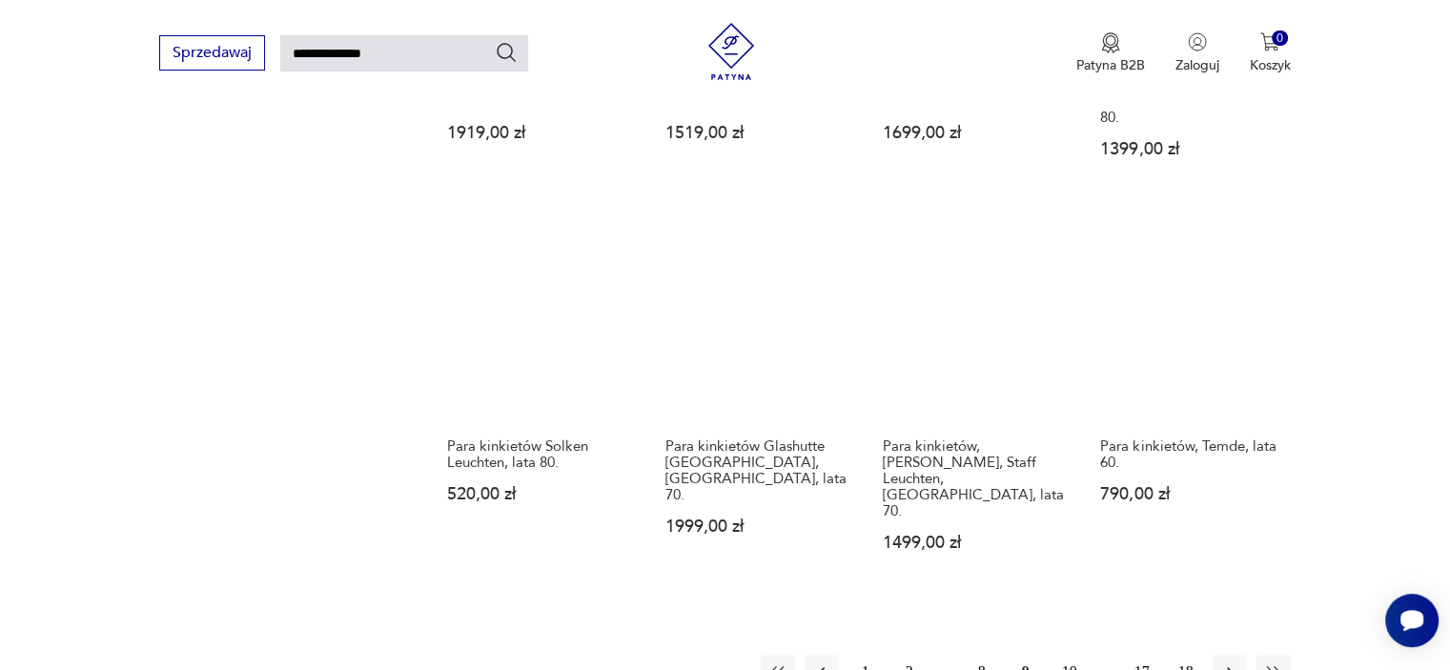
scroll to position [1325, 0]
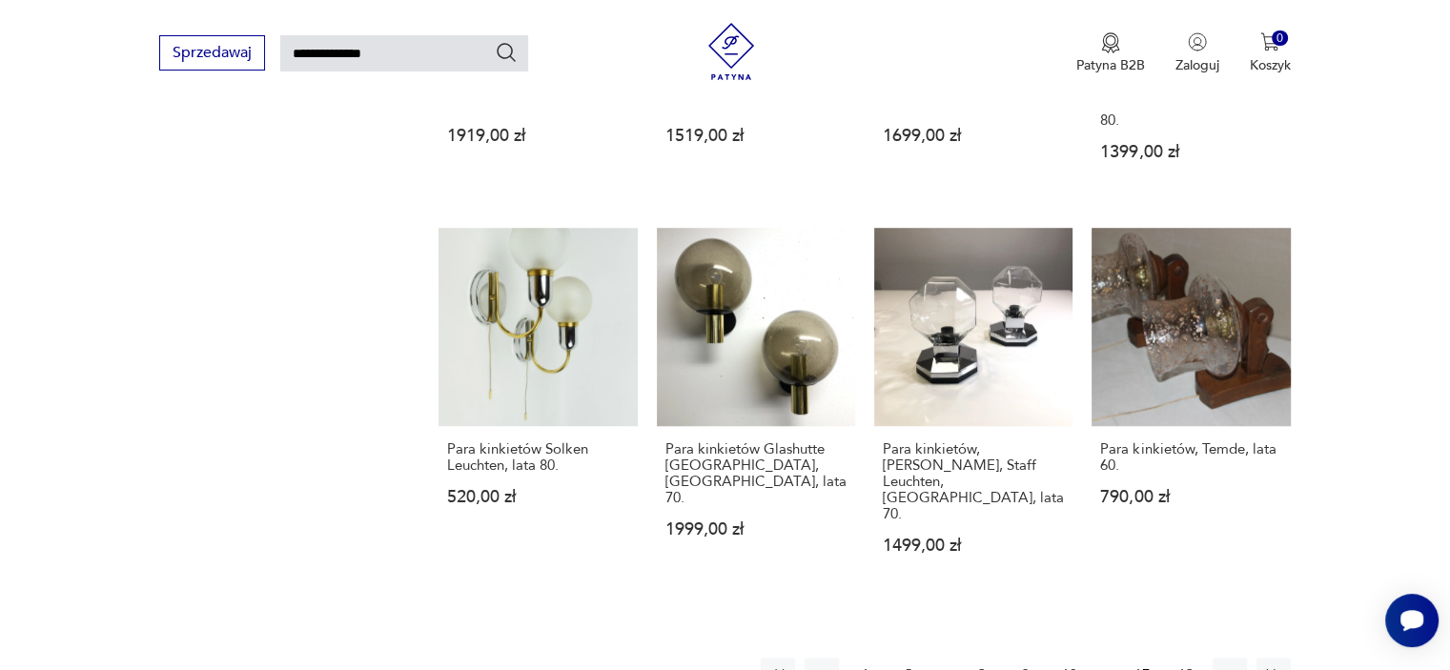
click at [1069, 658] on button "10" at bounding box center [1069, 675] width 34 height 34
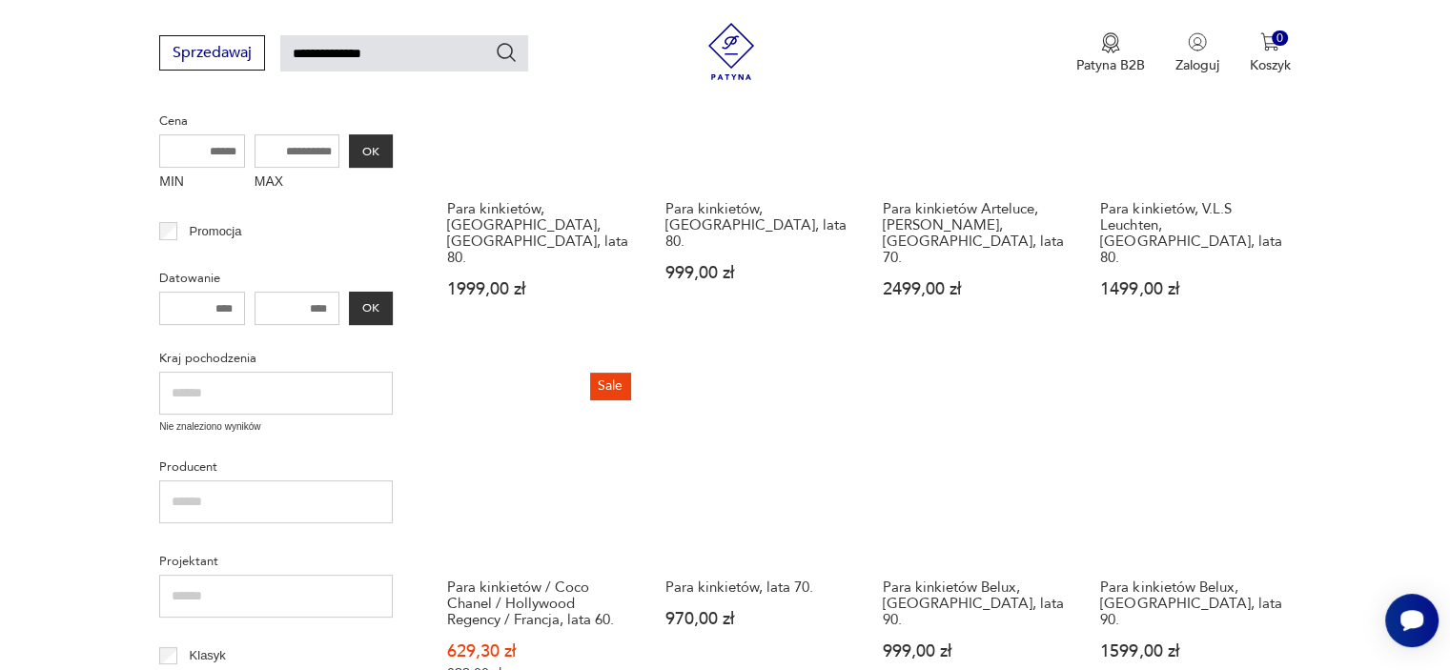
scroll to position [433, 0]
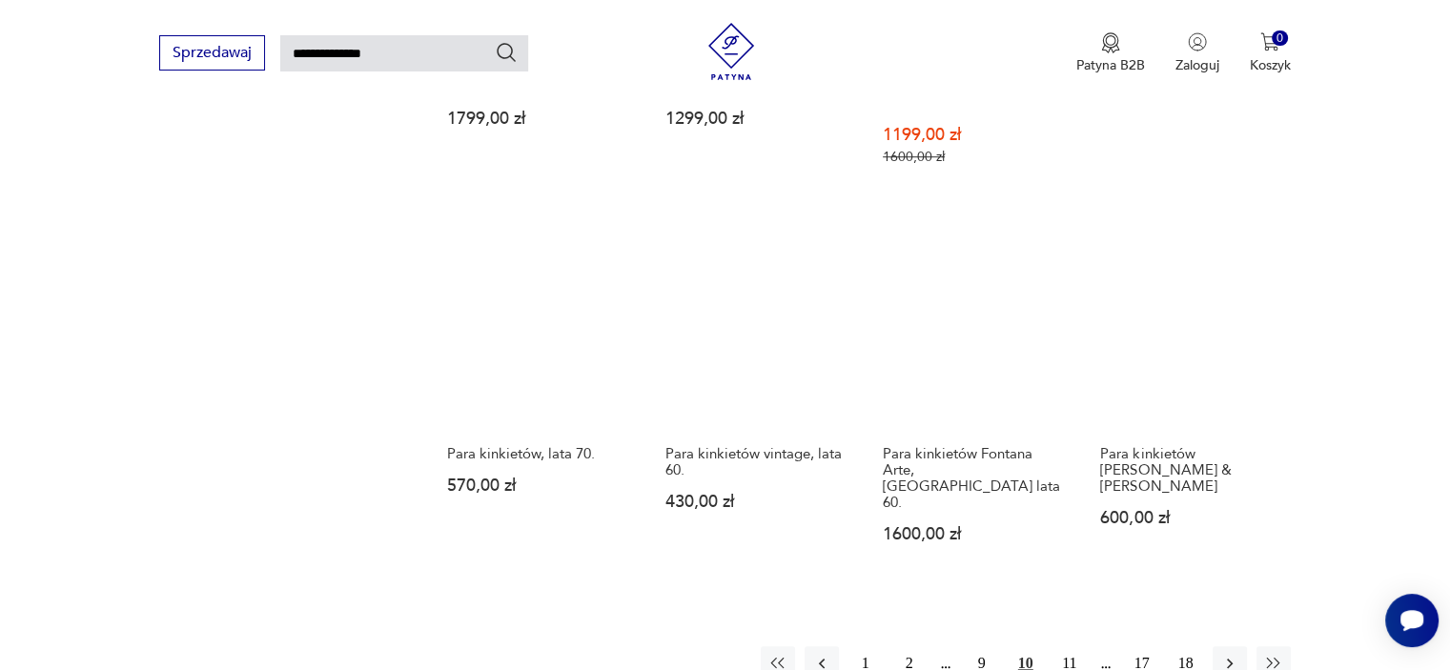
scroll to position [1365, 0]
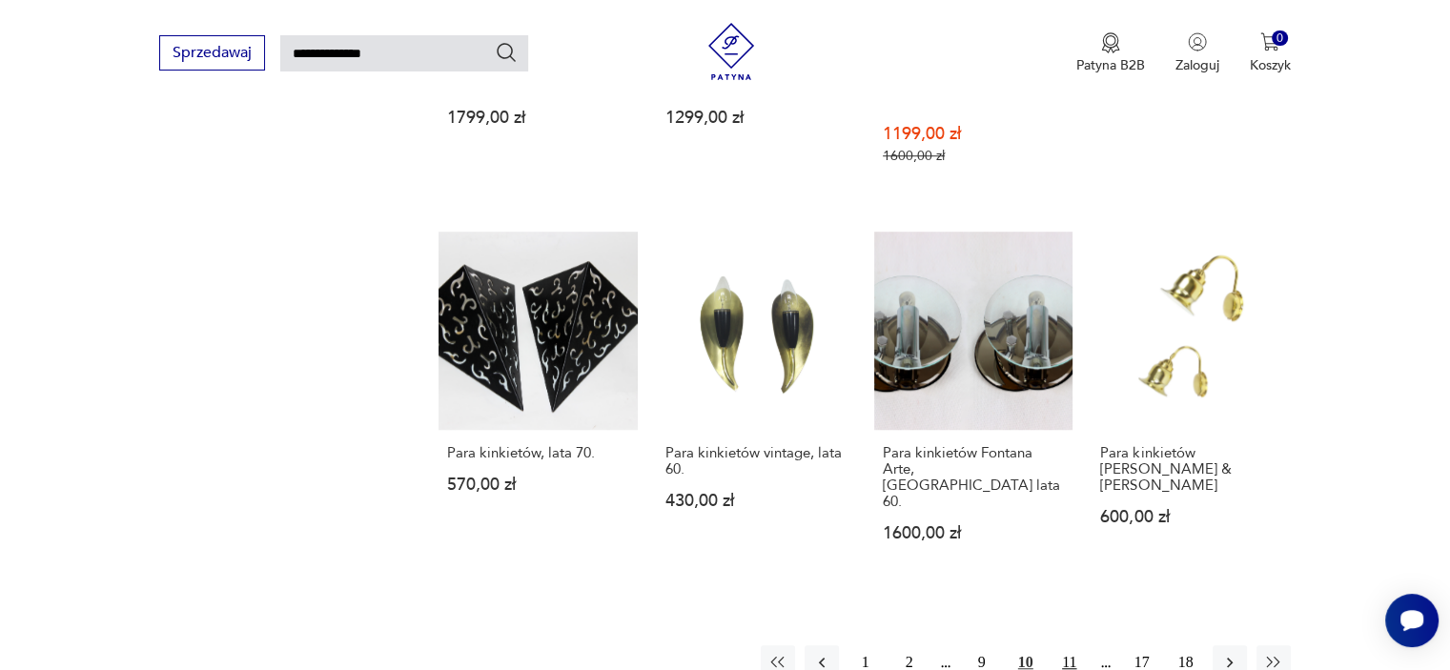
click at [1064, 645] on button "11" at bounding box center [1069, 662] width 34 height 34
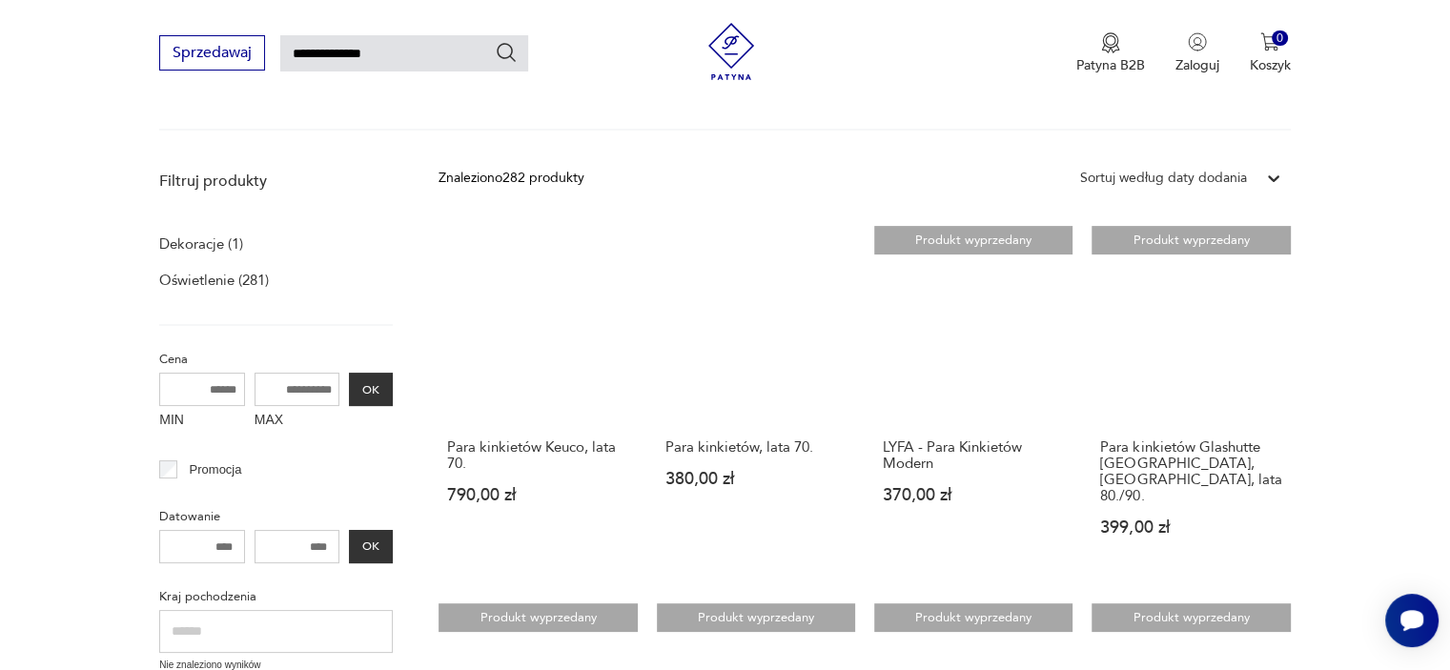
scroll to position [186, 0]
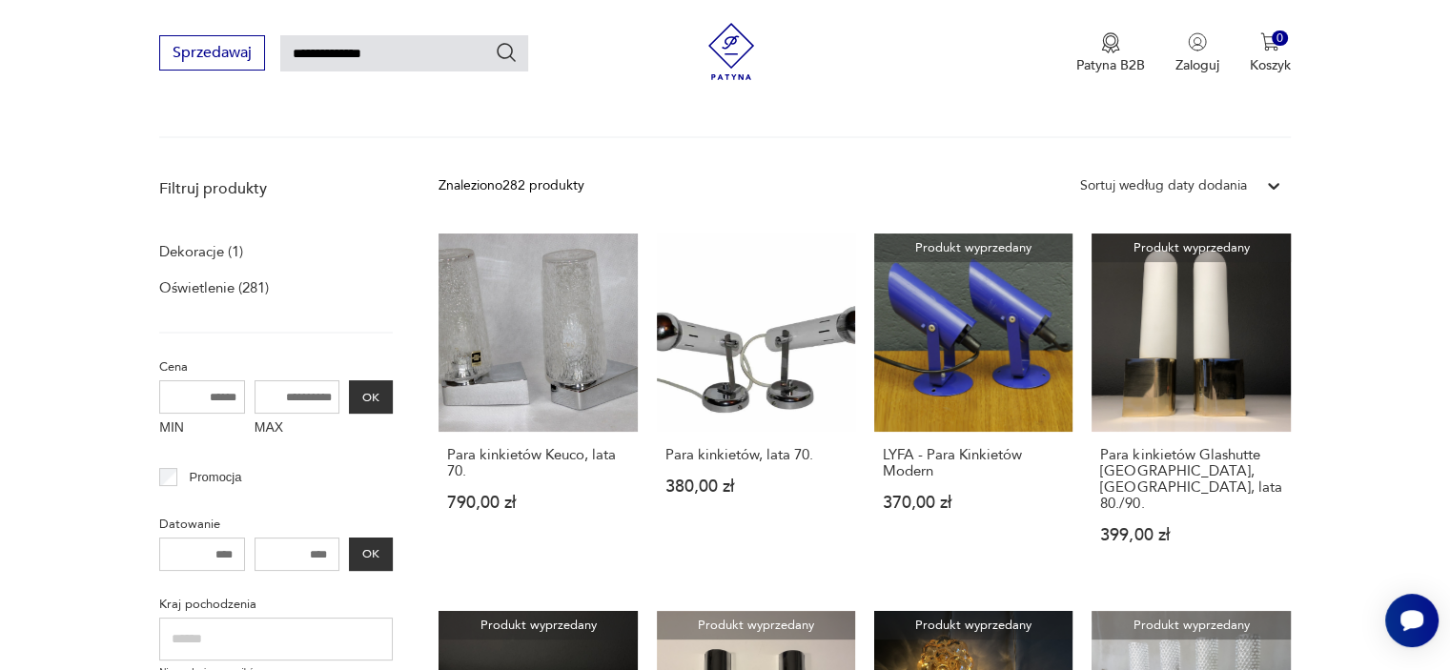
click at [431, 45] on input "**********" at bounding box center [404, 53] width 248 height 36
type input "**********"
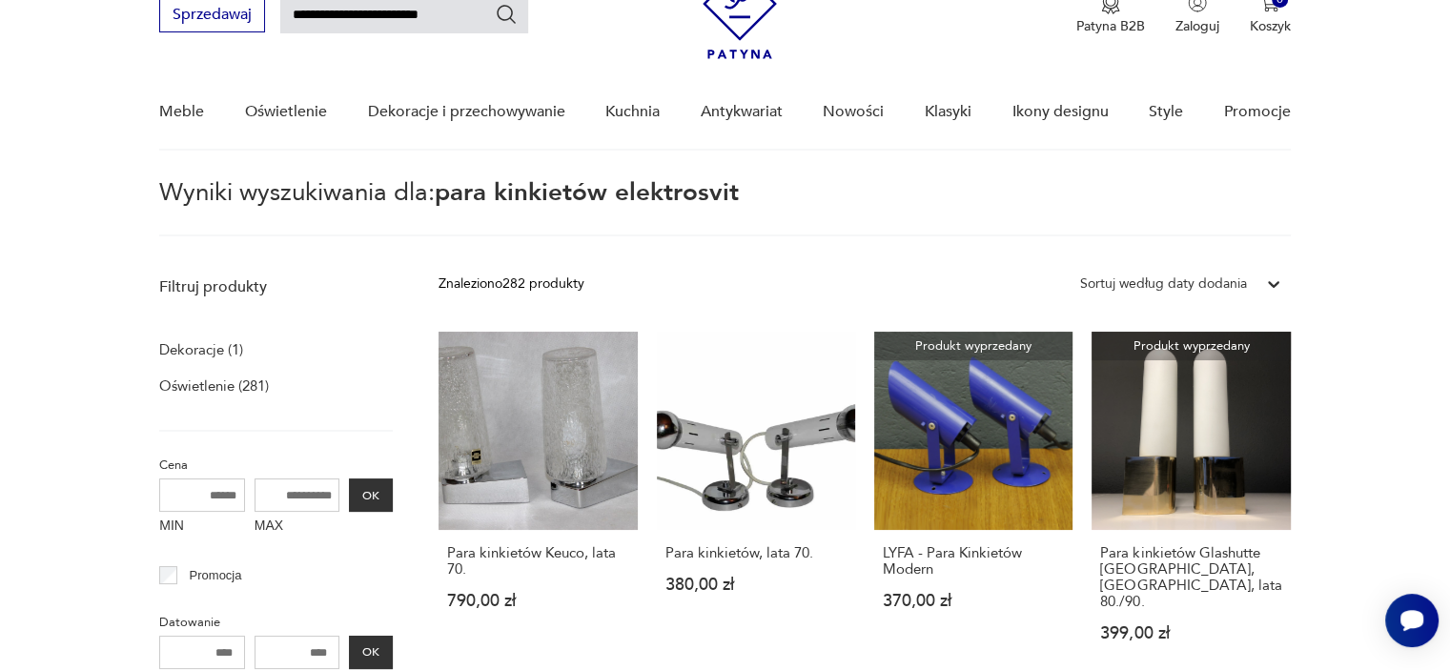
scroll to position [68, 0]
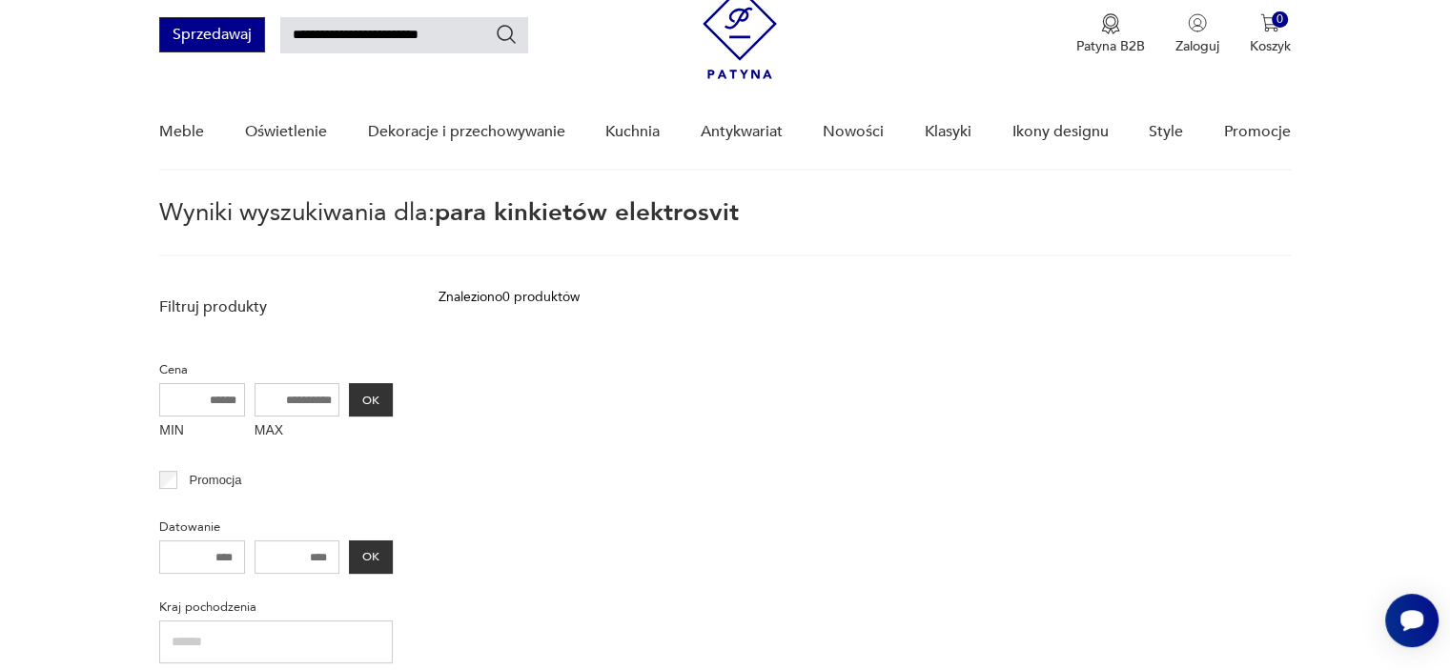
drag, startPoint x: 381, startPoint y: 32, endPoint x: 257, endPoint y: 50, distance: 125.1
click at [257, 50] on div "**********" at bounding box center [343, 34] width 369 height 35
type input "**********"
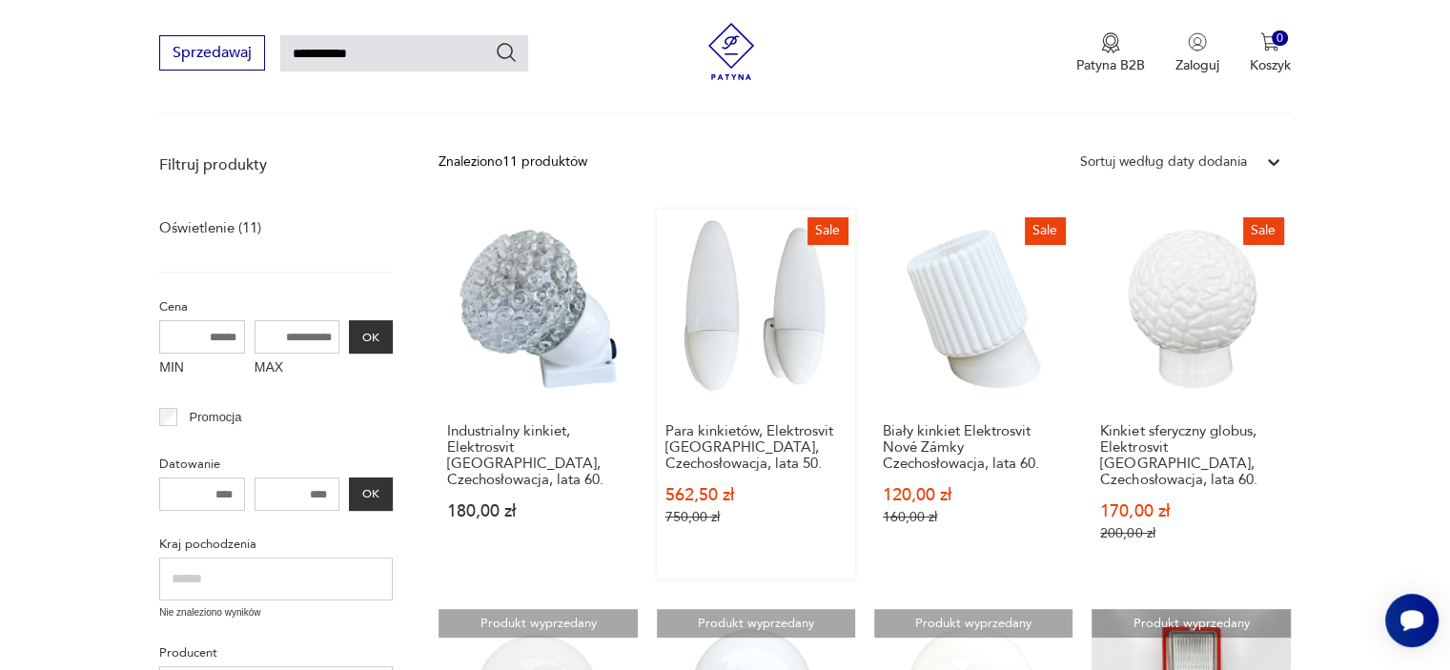
click at [747, 346] on link "Sale Para kinkietów, Elektrosvit [GEOGRAPHIC_DATA], [GEOGRAPHIC_DATA], lata 50.…" at bounding box center [756, 394] width 198 height 369
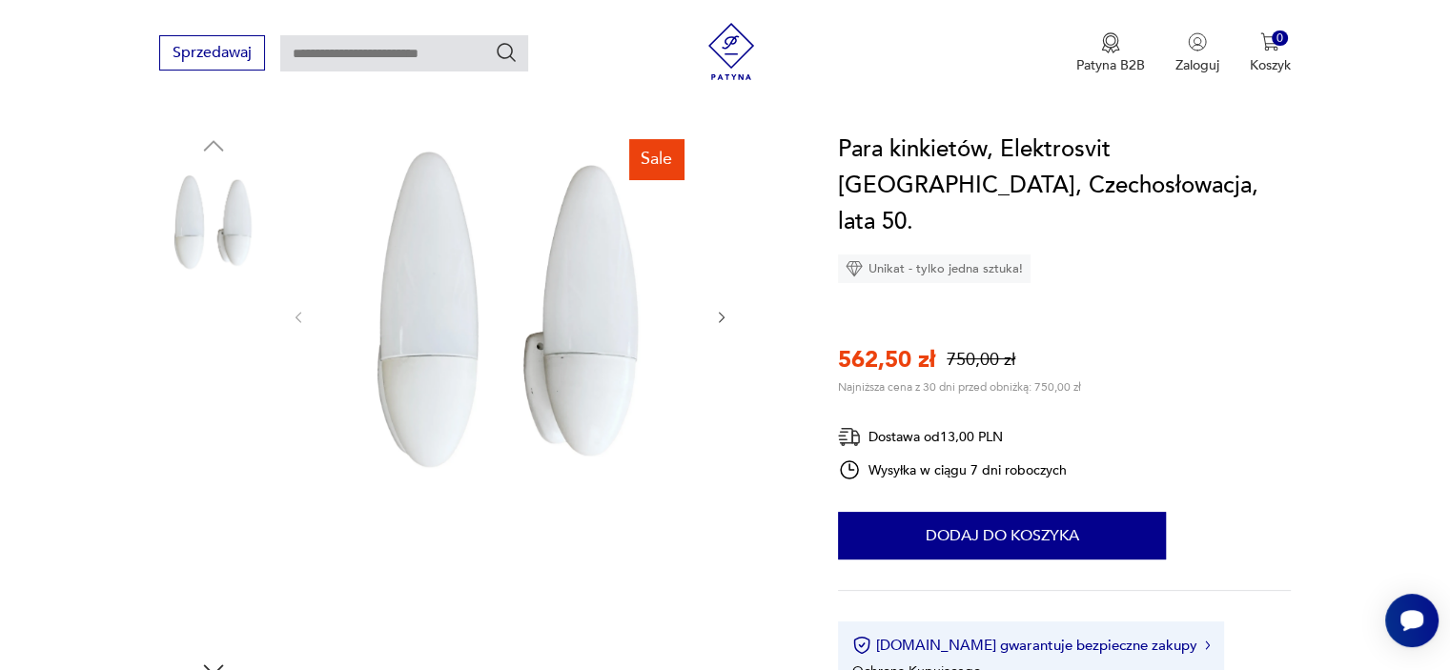
scroll to position [185, 0]
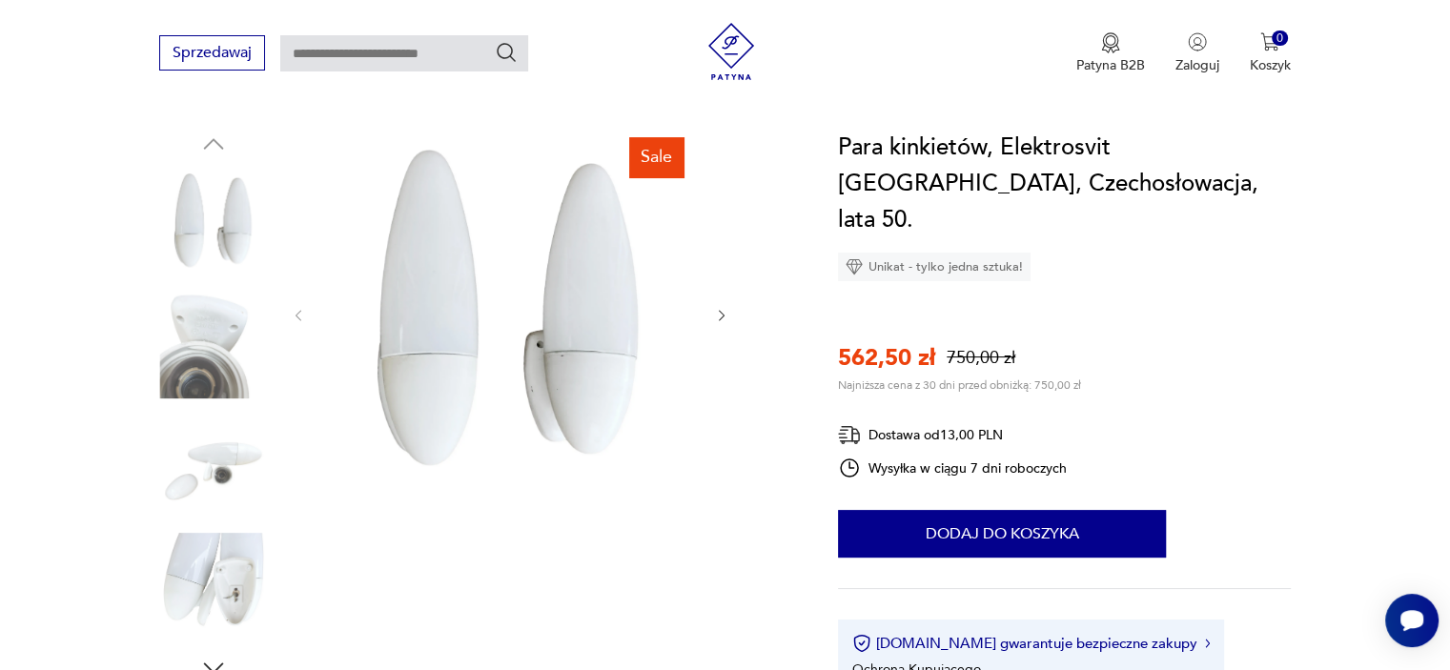
click at [226, 453] on img at bounding box center [213, 465] width 109 height 109
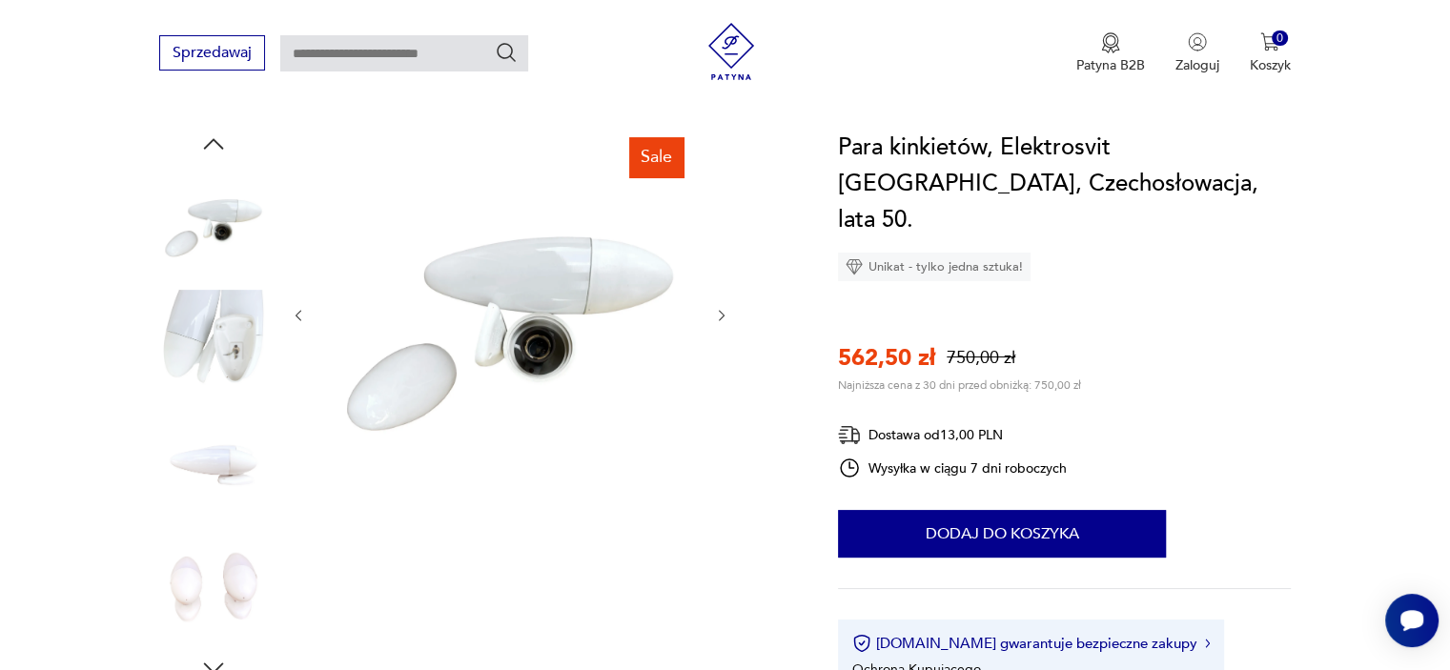
click at [224, 205] on img at bounding box center [213, 222] width 109 height 109
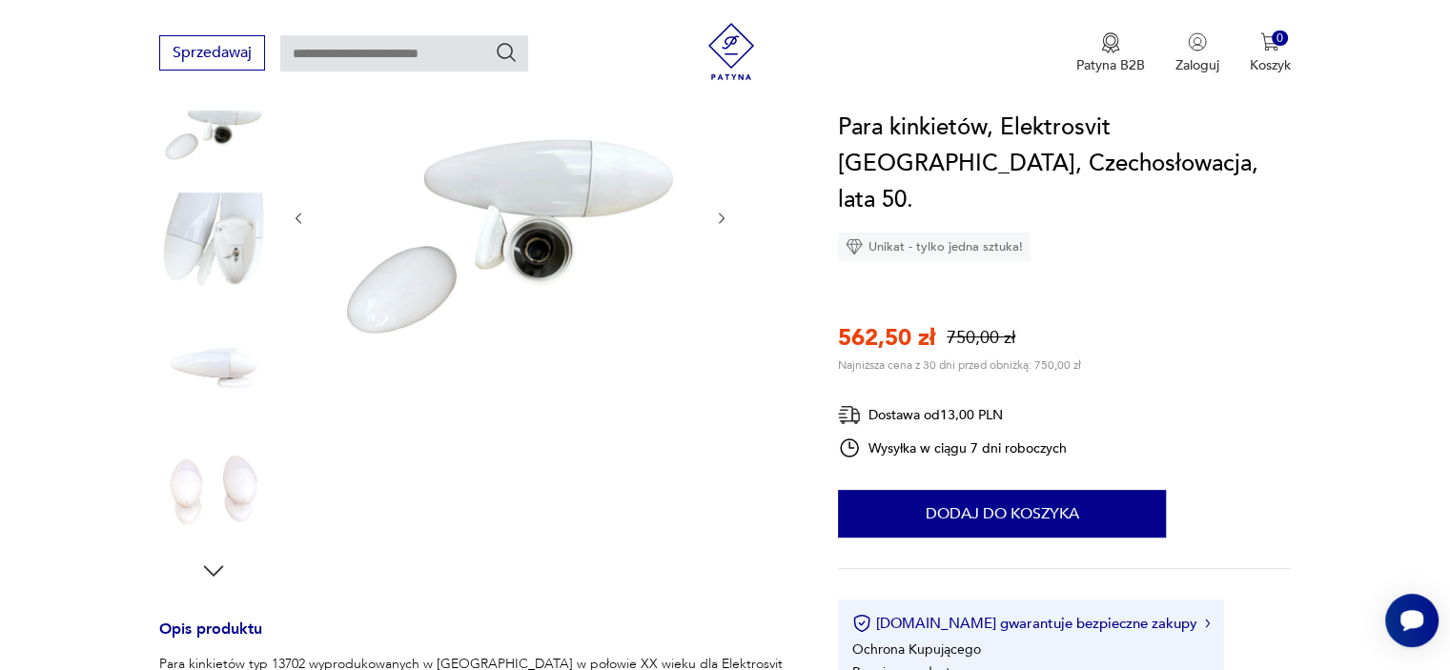
scroll to position [294, 0]
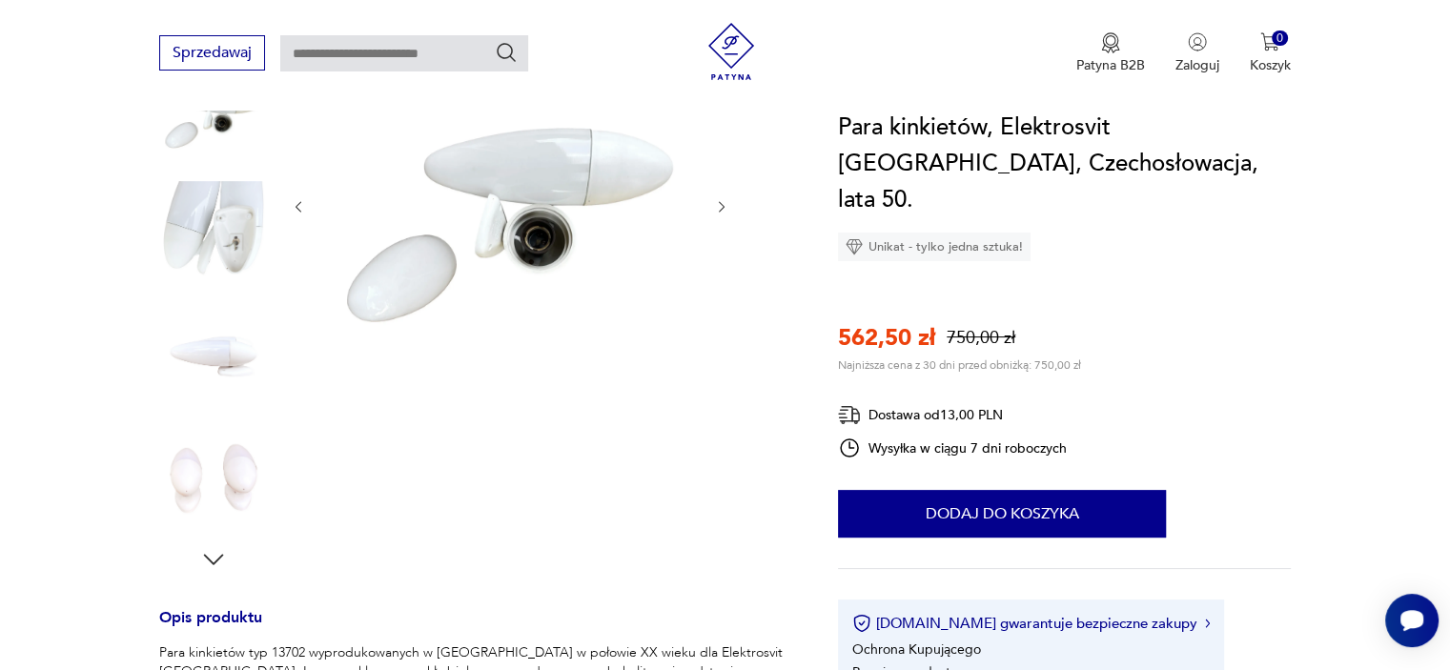
click at [203, 354] on img at bounding box center [213, 356] width 109 height 109
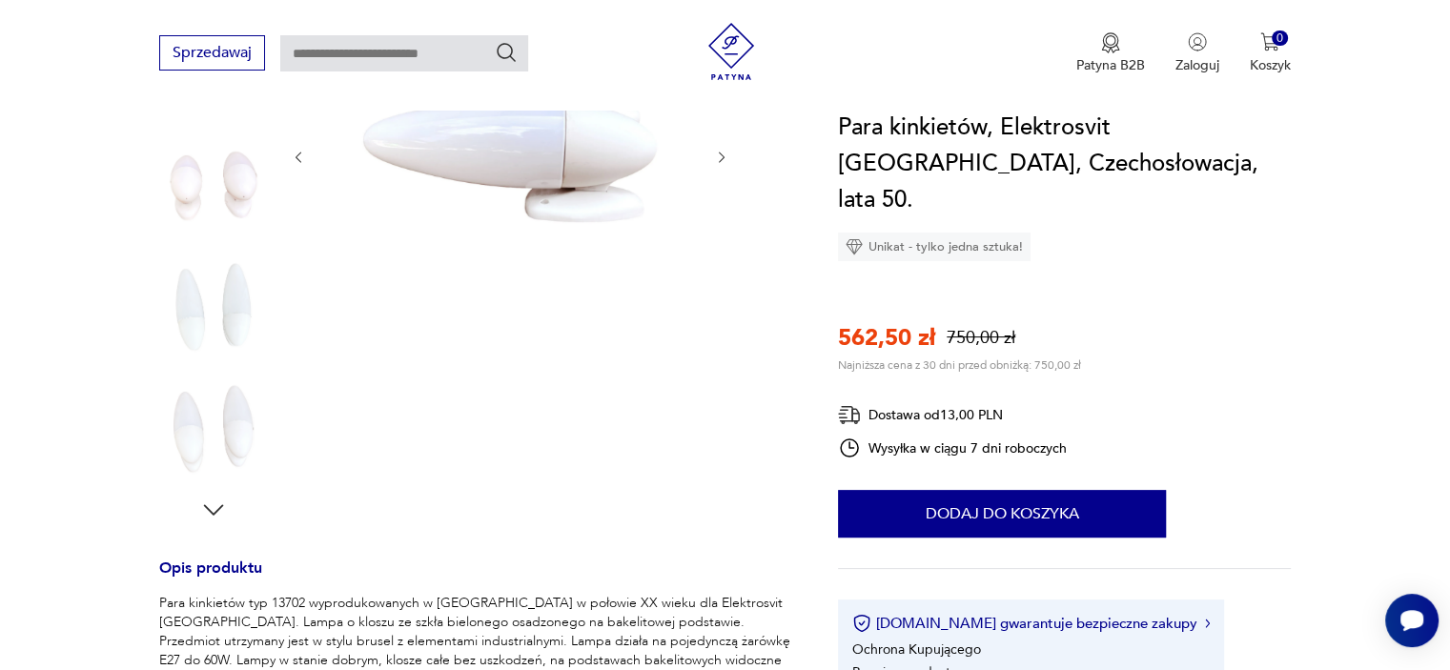
scroll to position [347, 0]
click at [234, 296] on img at bounding box center [213, 303] width 109 height 109
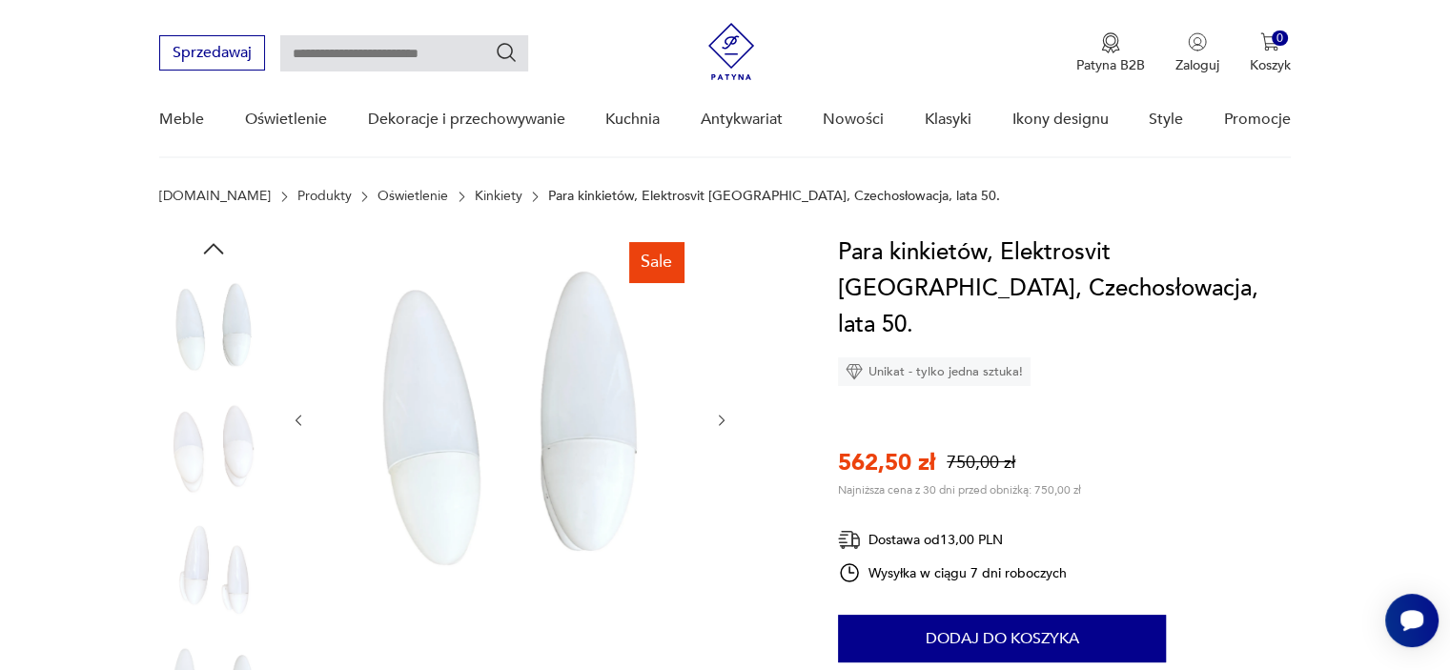
scroll to position [78, 0]
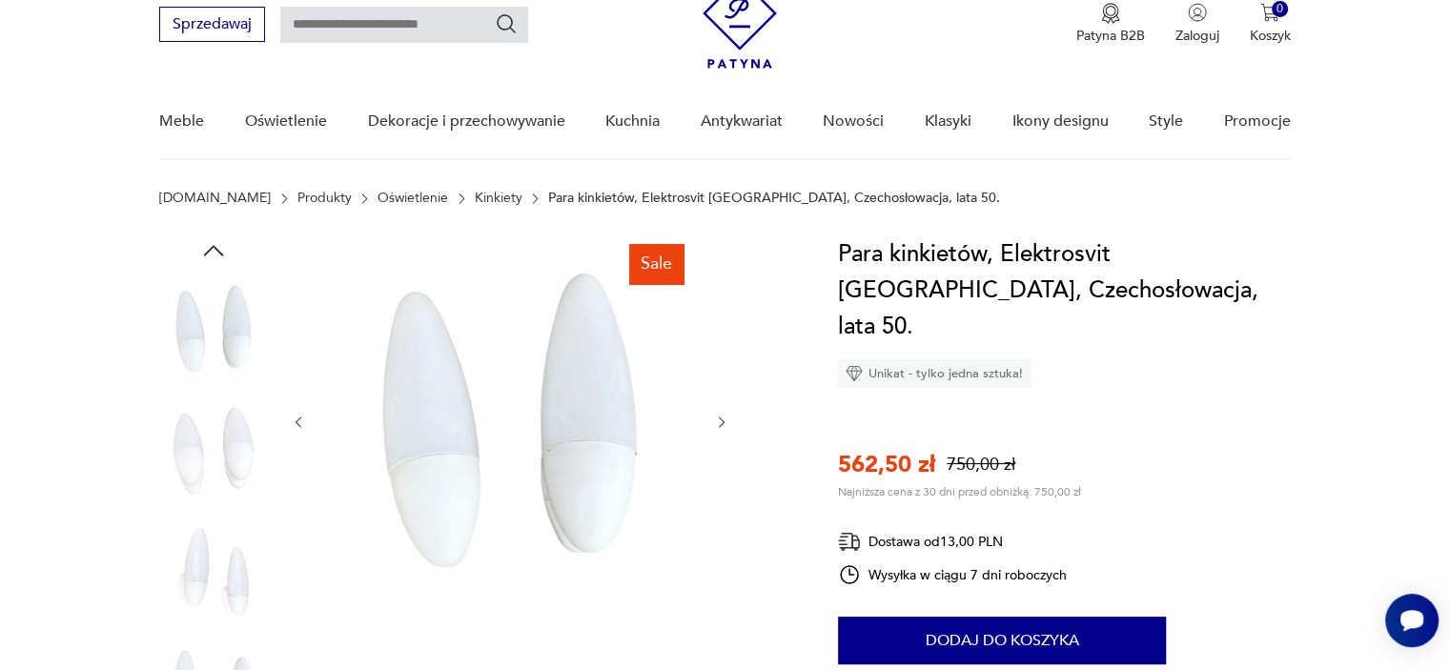
click at [223, 247] on icon "button" at bounding box center [213, 250] width 29 height 29
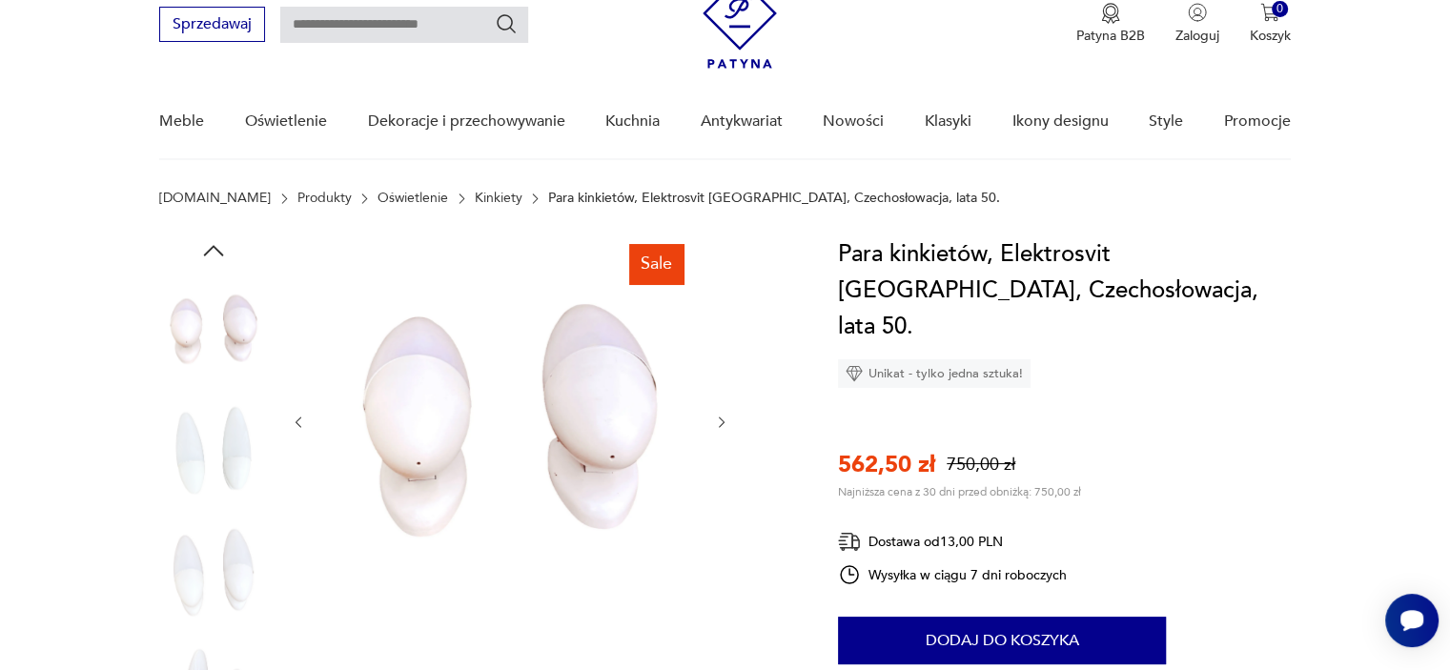
click at [223, 247] on icon "button" at bounding box center [213, 250] width 29 height 29
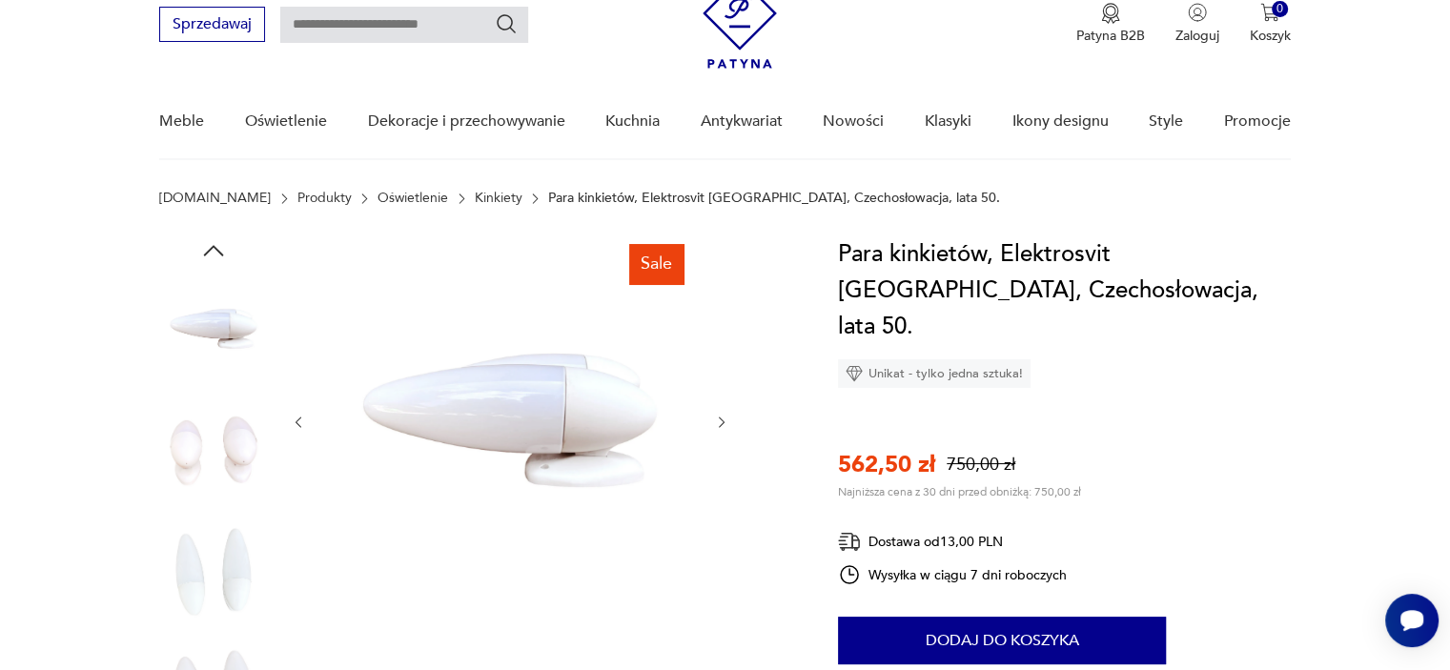
click at [218, 253] on icon "button" at bounding box center [213, 250] width 29 height 29
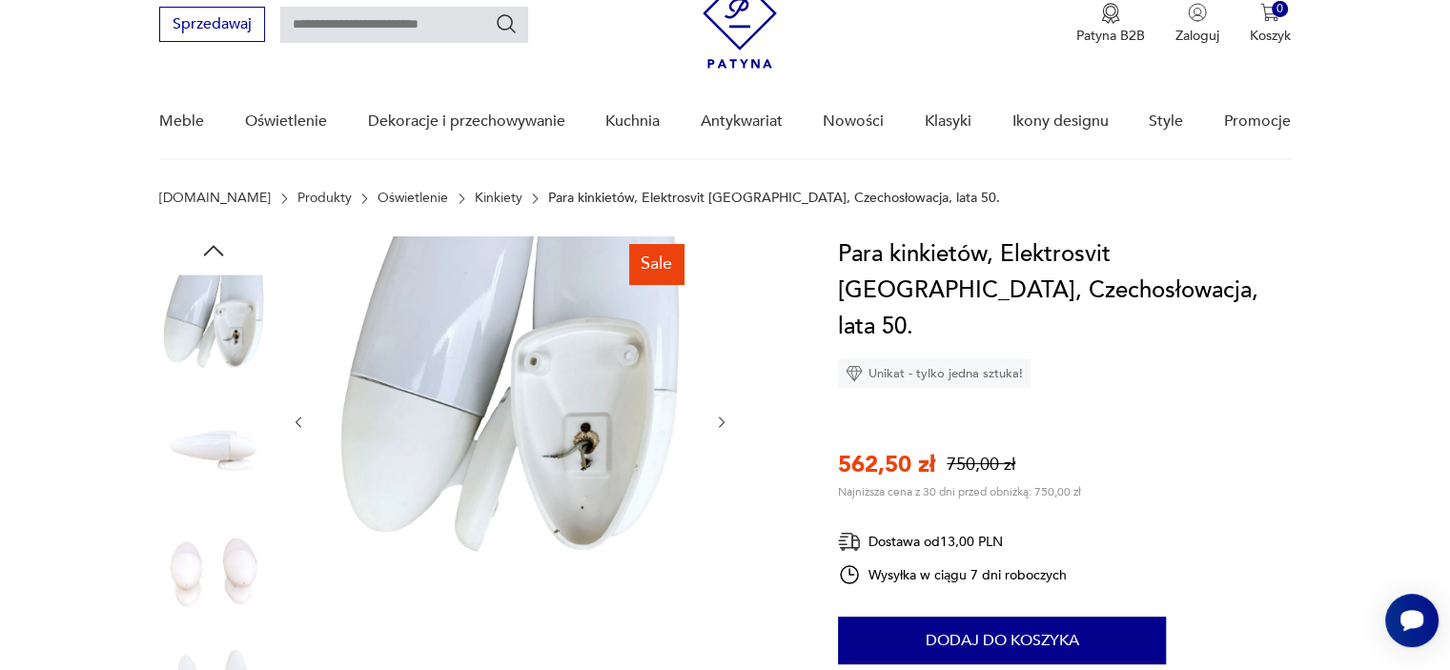
click at [218, 253] on icon "button" at bounding box center [213, 250] width 29 height 29
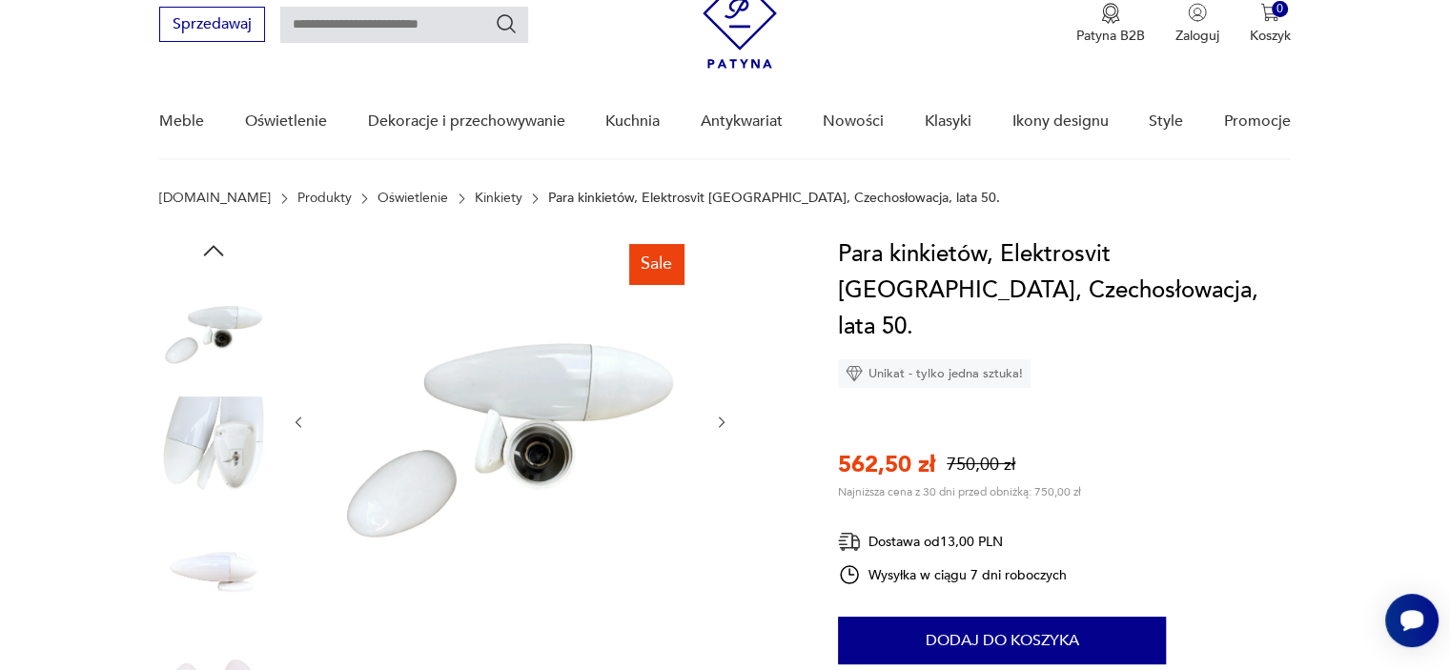
click at [218, 253] on icon "button" at bounding box center [213, 250] width 29 height 29
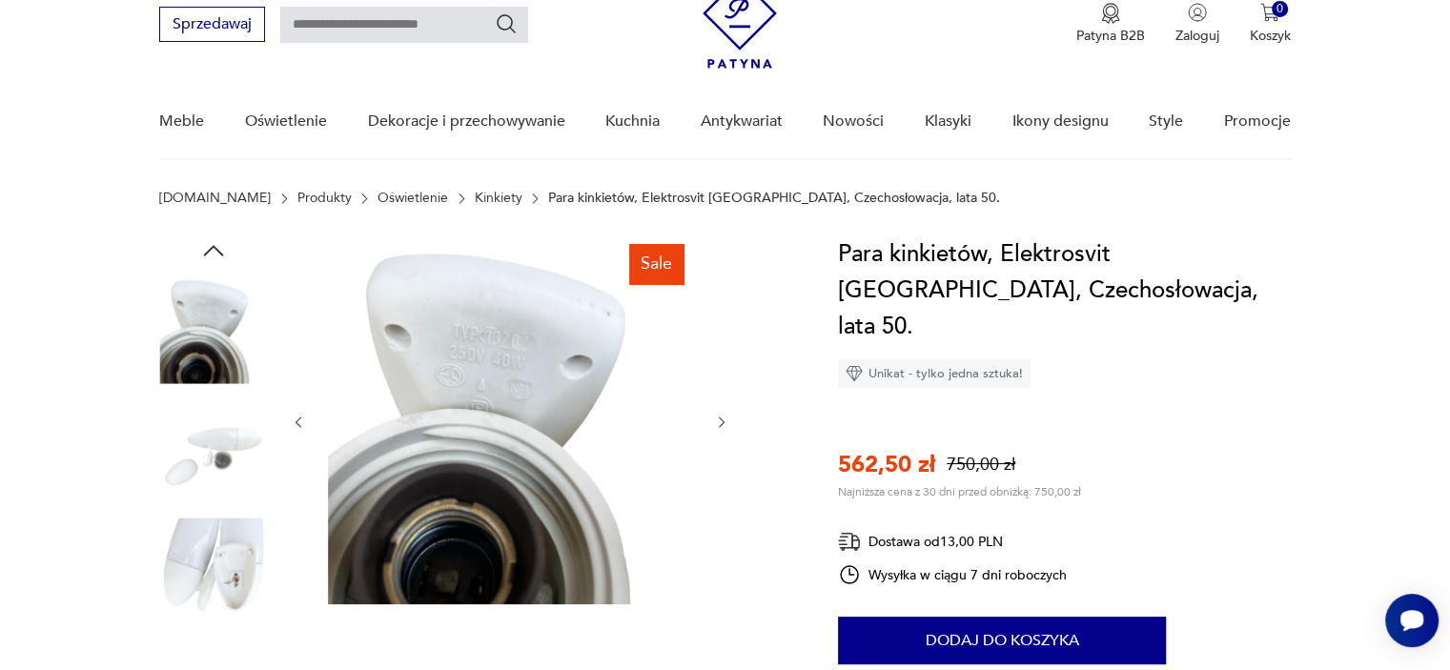
click at [218, 253] on icon "button" at bounding box center [213, 250] width 29 height 29
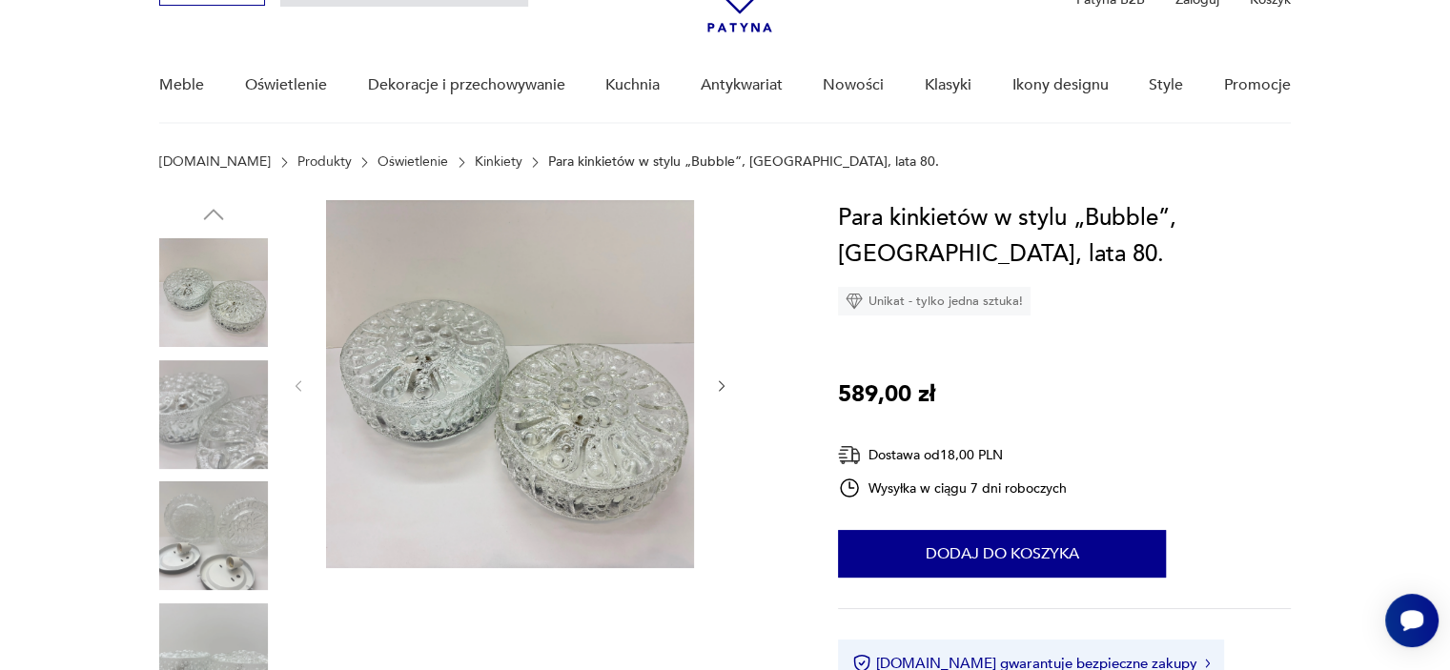
scroll to position [118, 0]
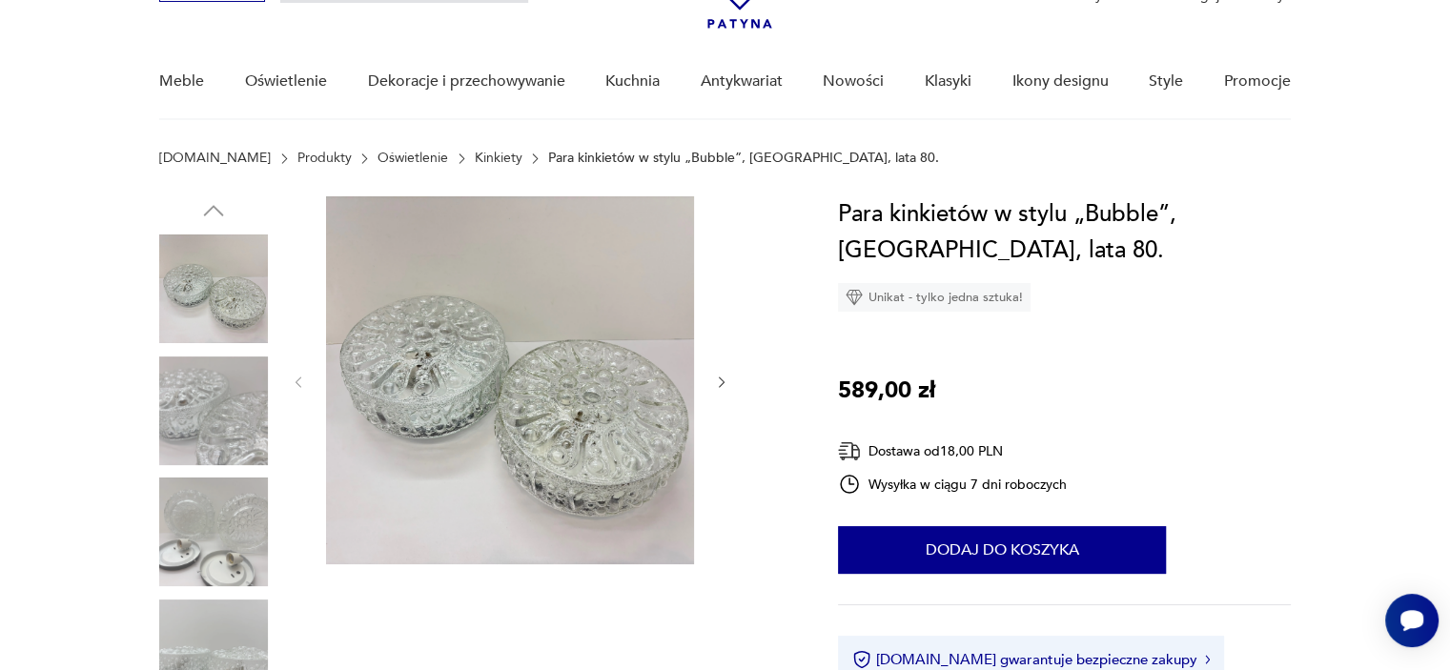
click at [209, 563] on img at bounding box center [213, 532] width 109 height 109
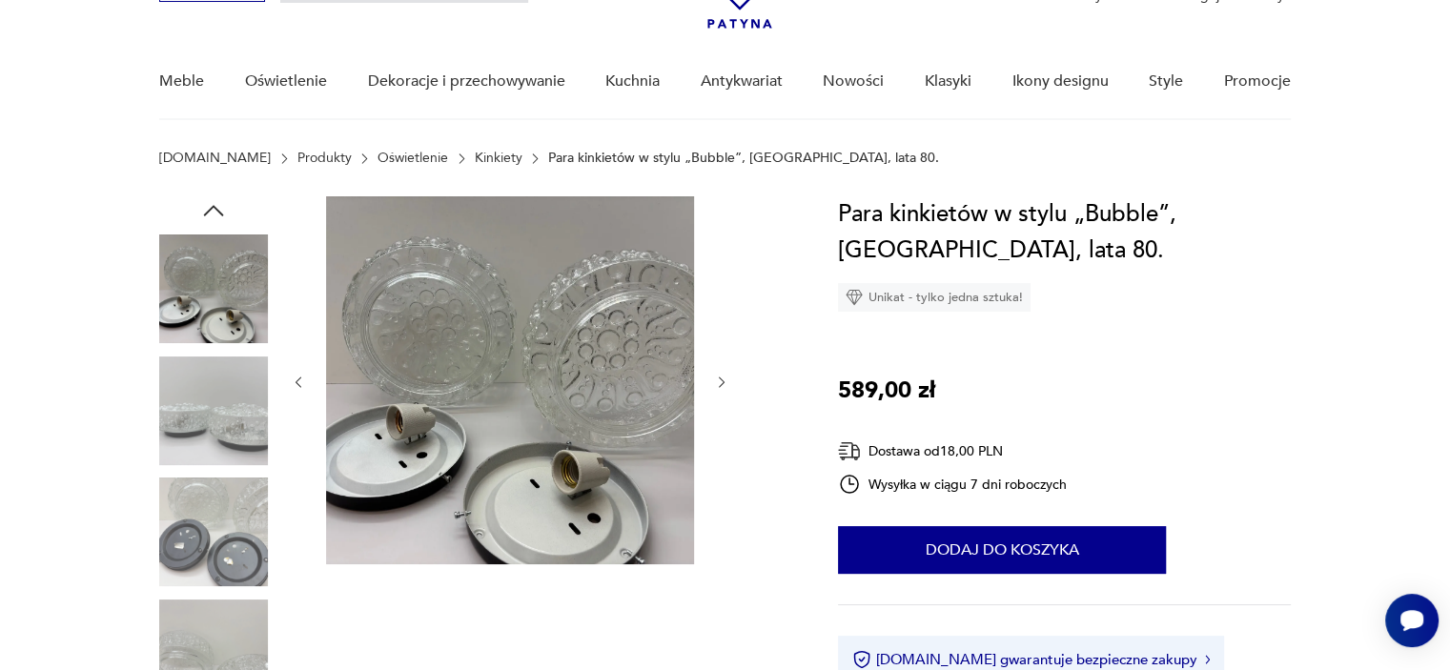
click at [210, 319] on img at bounding box center [213, 288] width 109 height 109
click at [213, 467] on div at bounding box center [213, 472] width 109 height 477
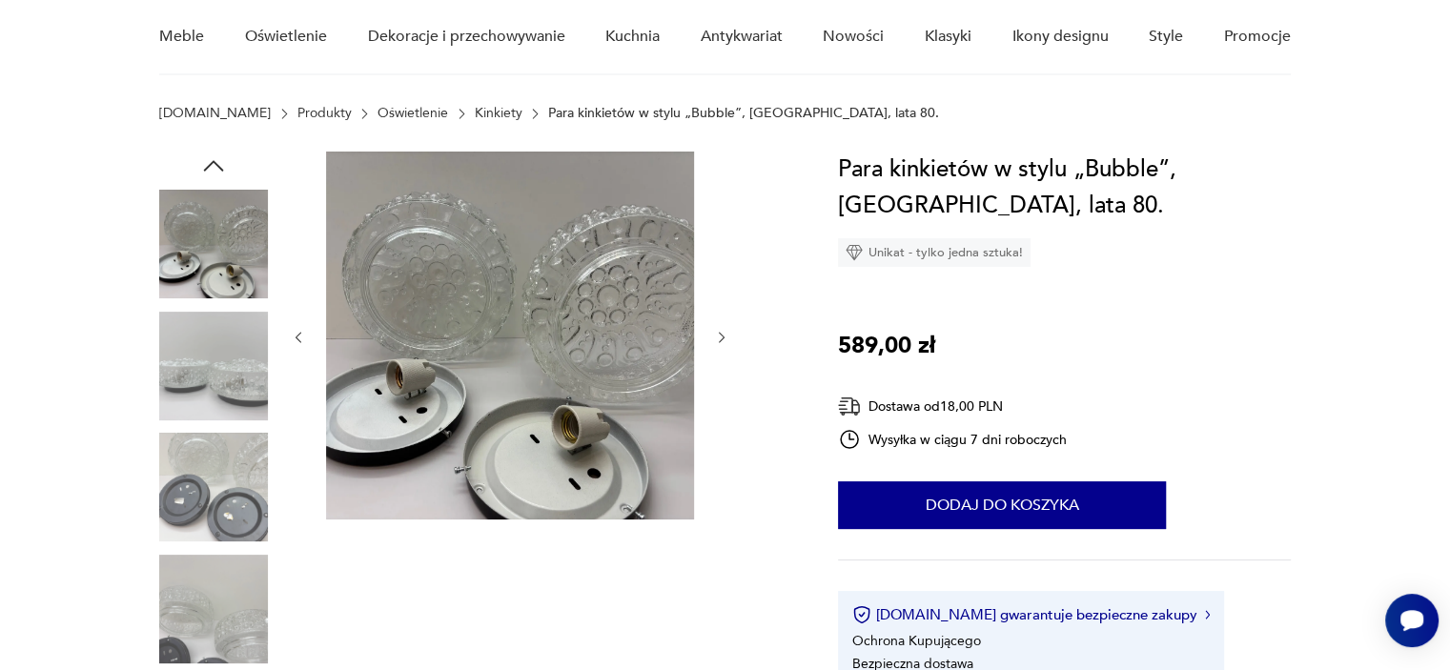
scroll to position [0, 0]
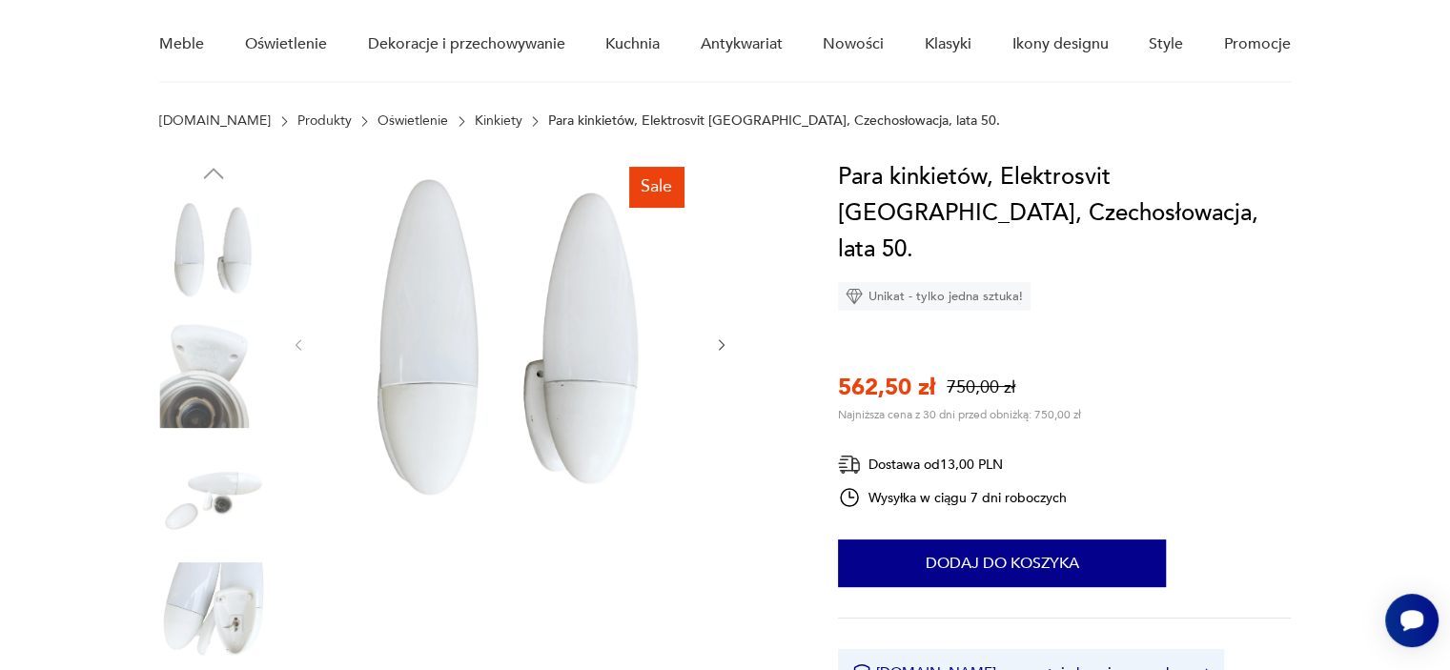
scroll to position [156, 0]
